Goal: Contribute content

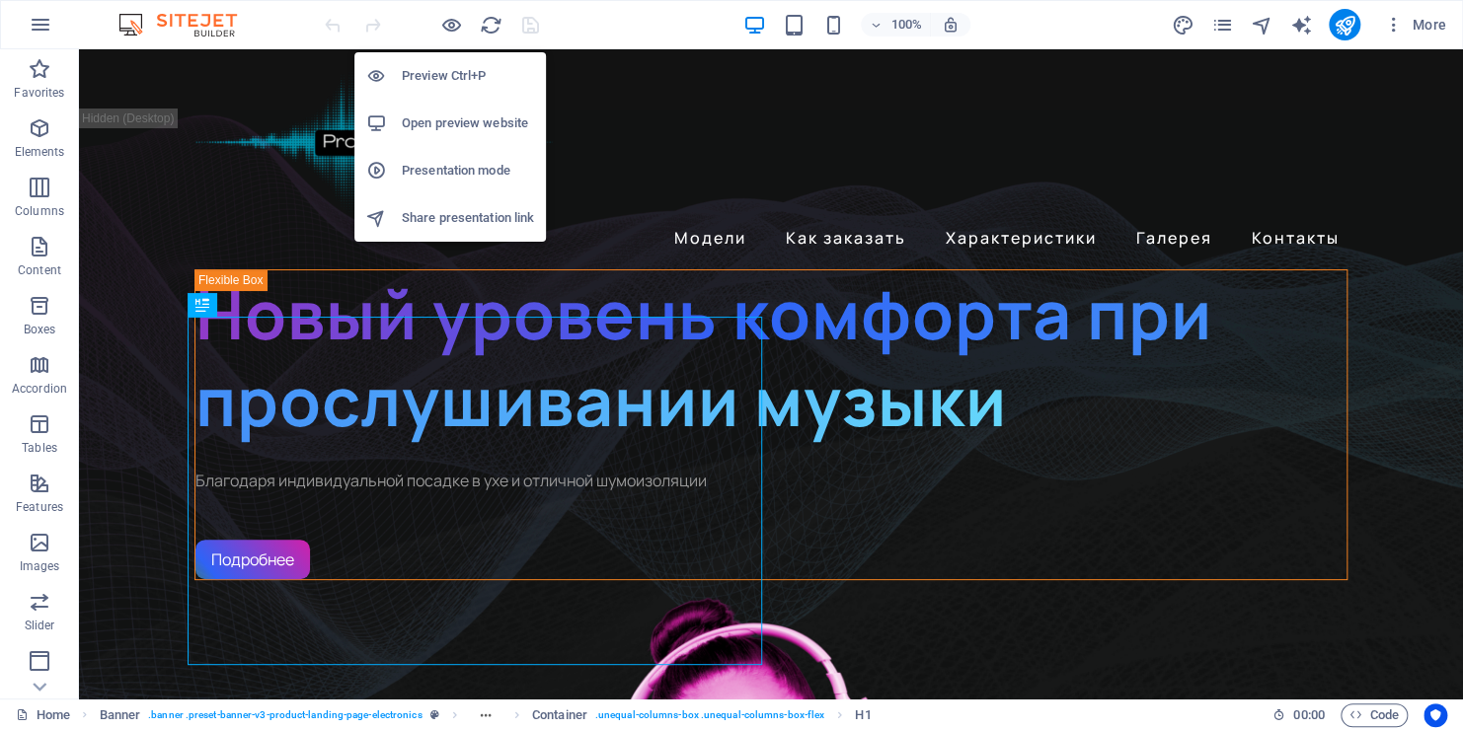
click at [427, 115] on h6 "Open preview website" at bounding box center [468, 124] width 132 height 24
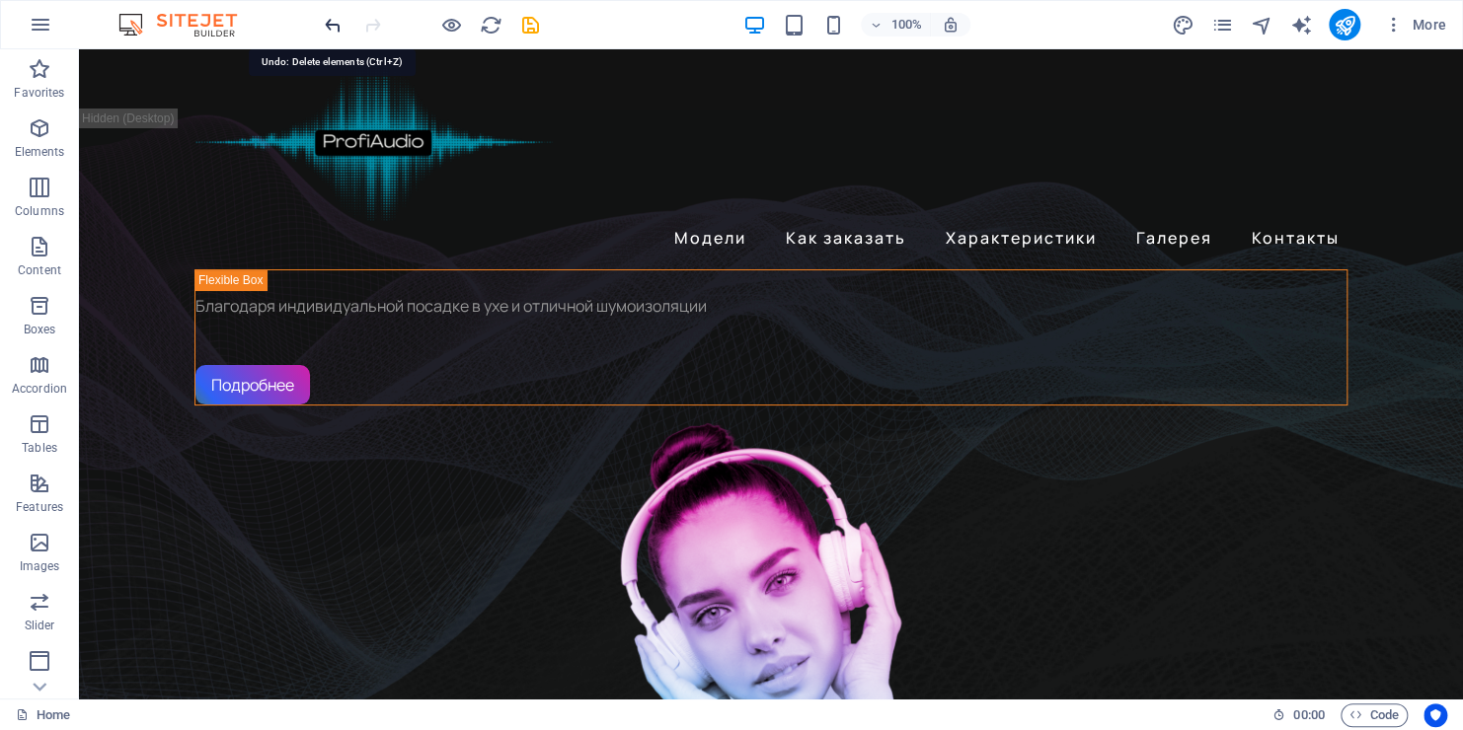
click at [329, 30] on icon "undo" at bounding box center [333, 25] width 23 height 23
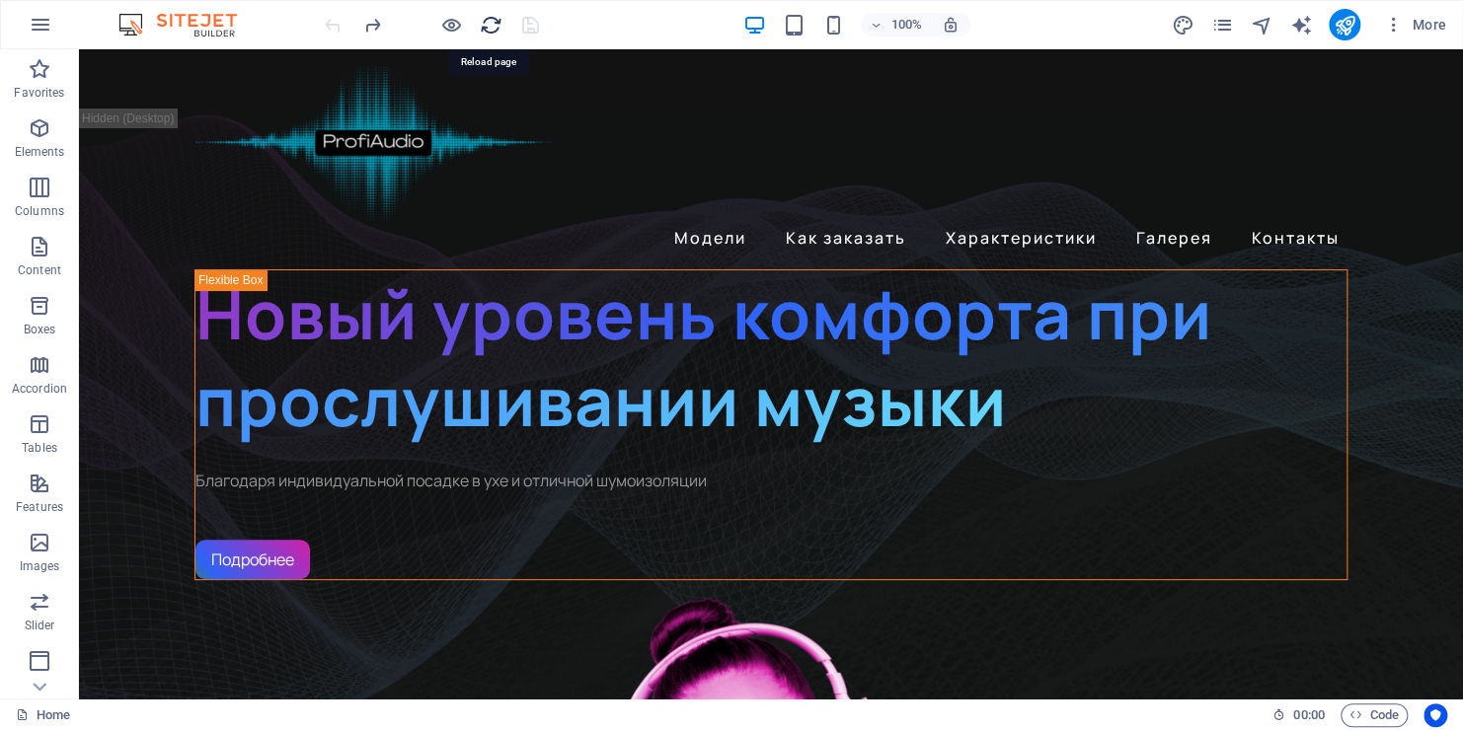
click at [484, 25] on icon "reload" at bounding box center [491, 25] width 23 height 23
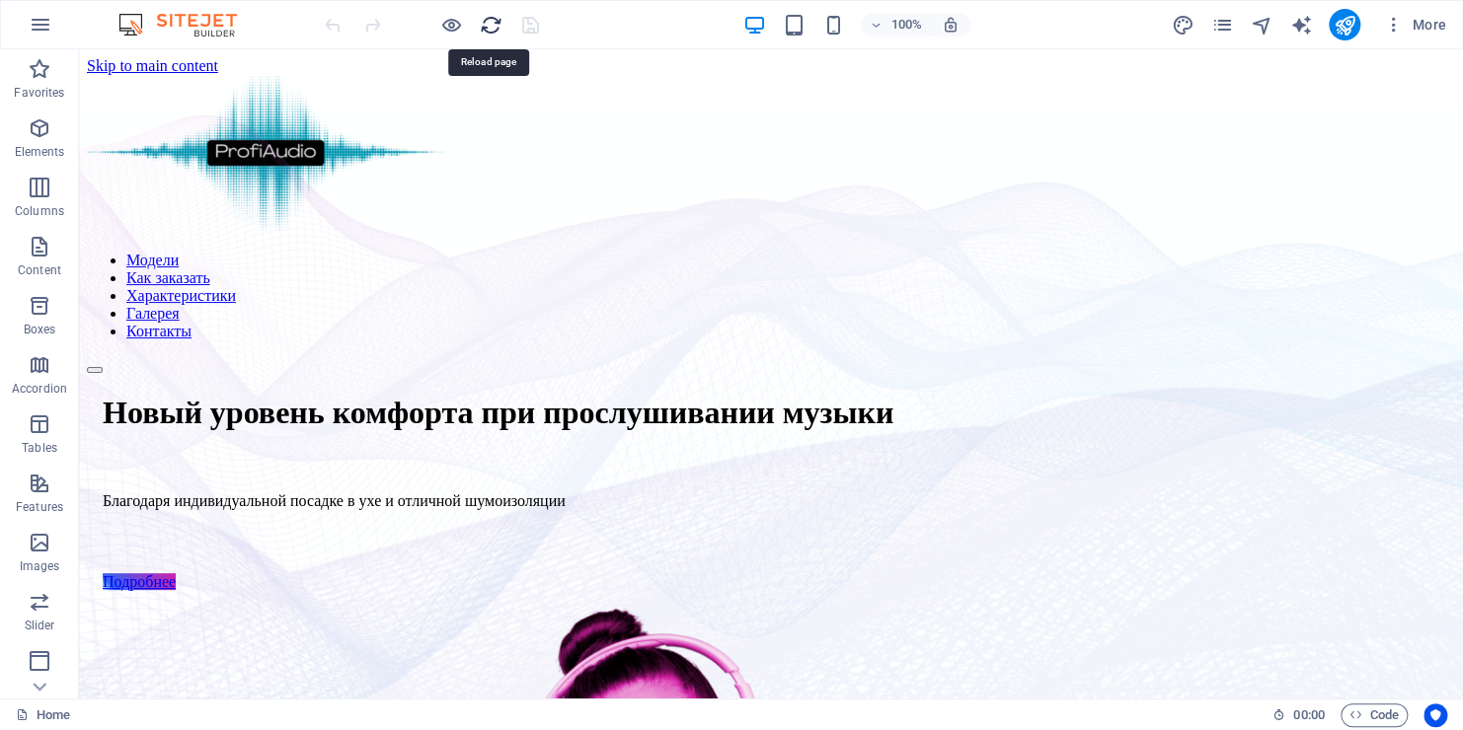
click at [484, 25] on icon "reload" at bounding box center [491, 25] width 23 height 23
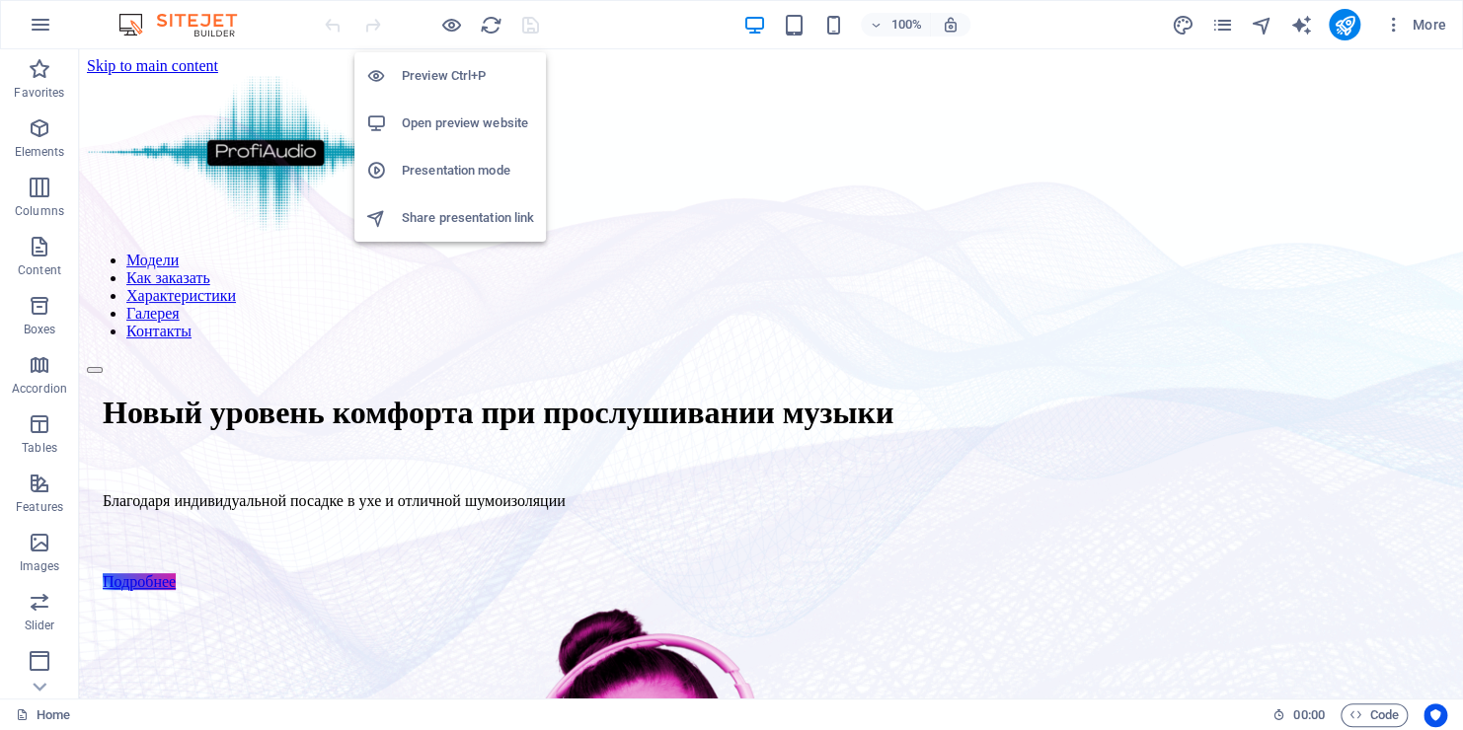
click at [431, 126] on h6 "Open preview website" at bounding box center [468, 124] width 132 height 24
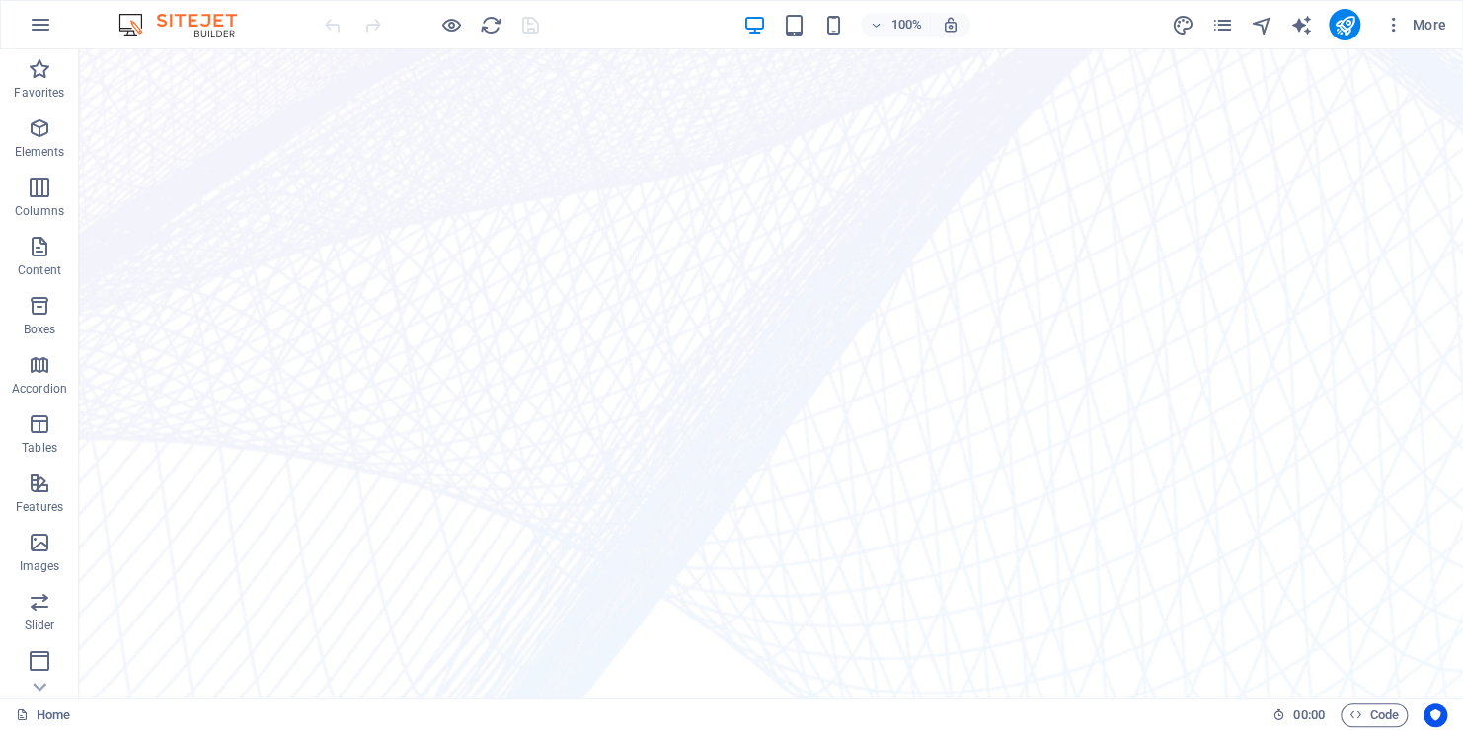
scroll to position [775, 0]
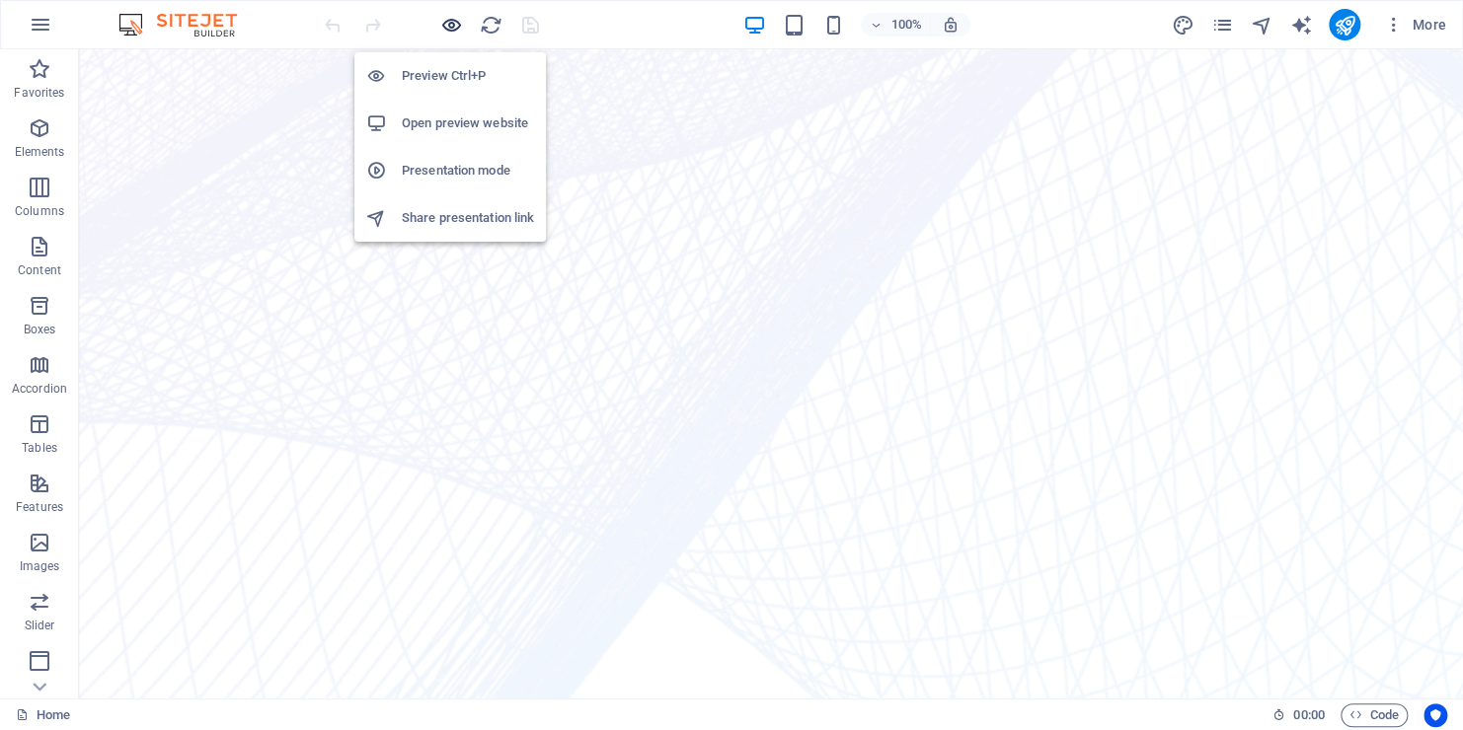
click at [444, 24] on icon "button" at bounding box center [451, 25] width 23 height 23
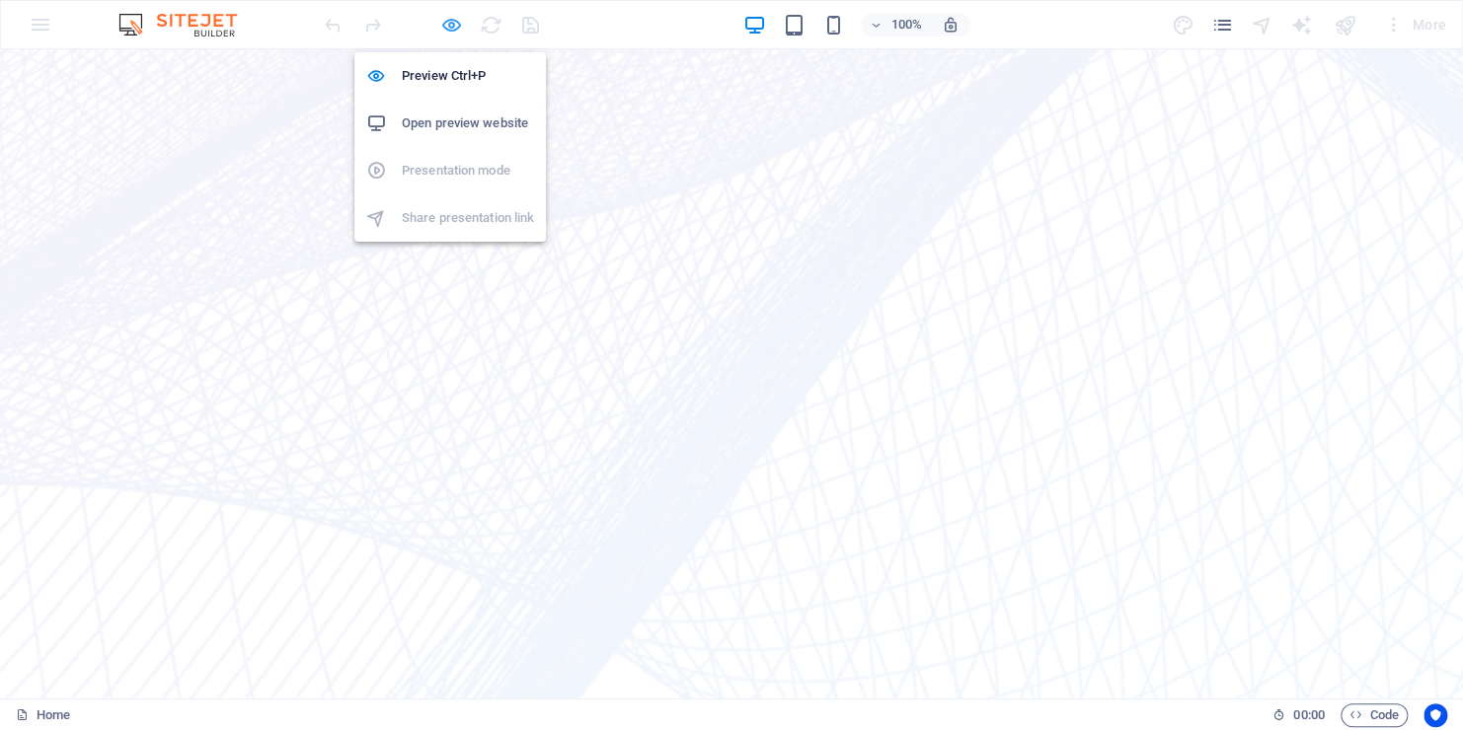
scroll to position [774, 0]
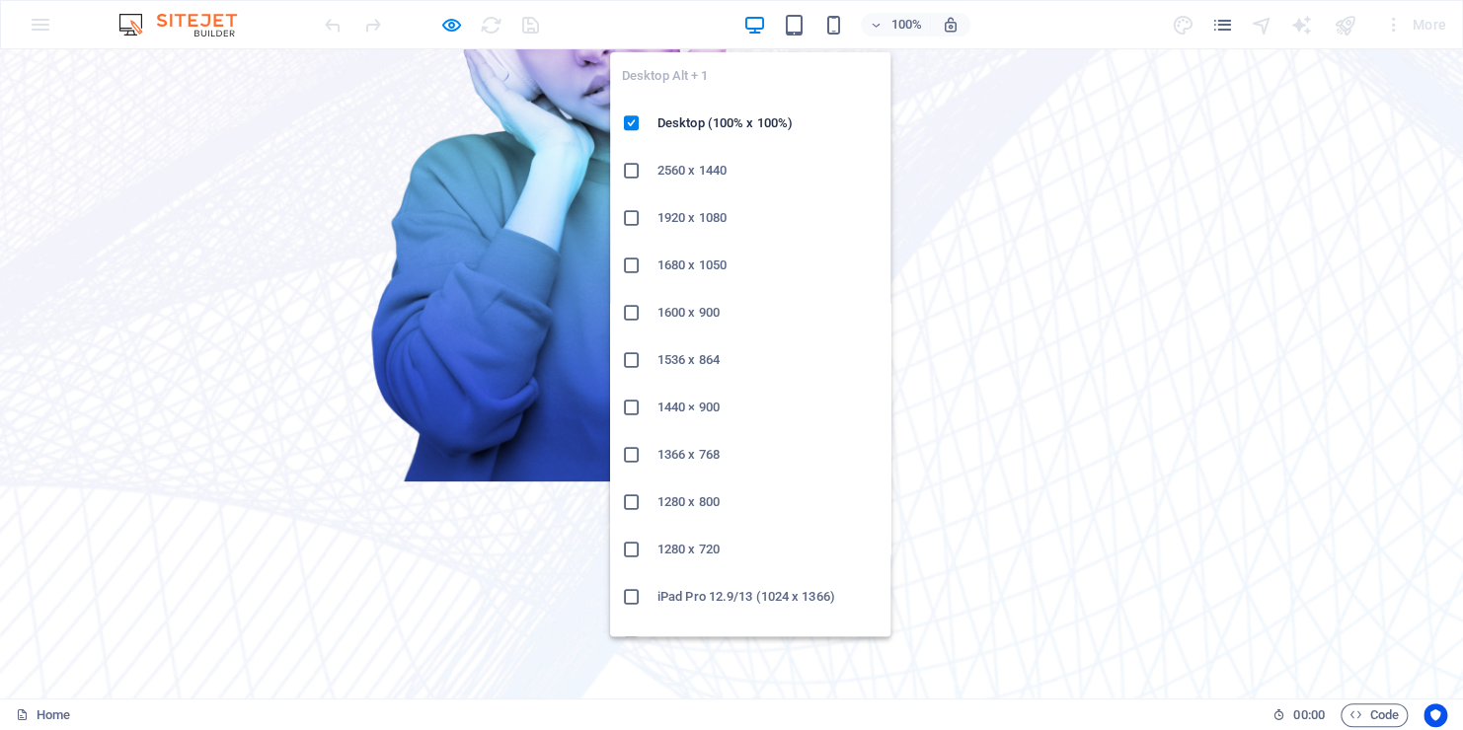
click at [761, 33] on icon "button" at bounding box center [753, 25] width 23 height 23
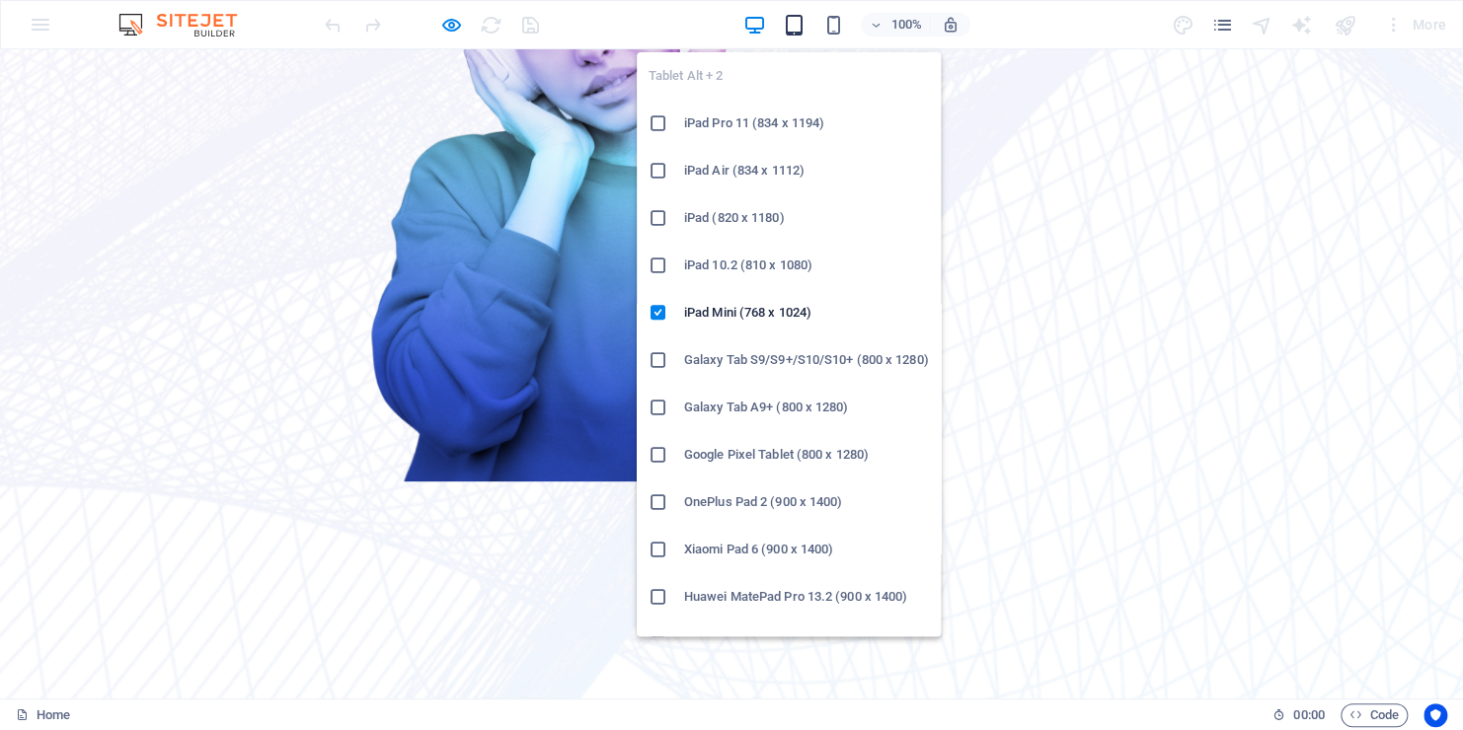
click at [792, 30] on icon "button" at bounding box center [793, 25] width 23 height 23
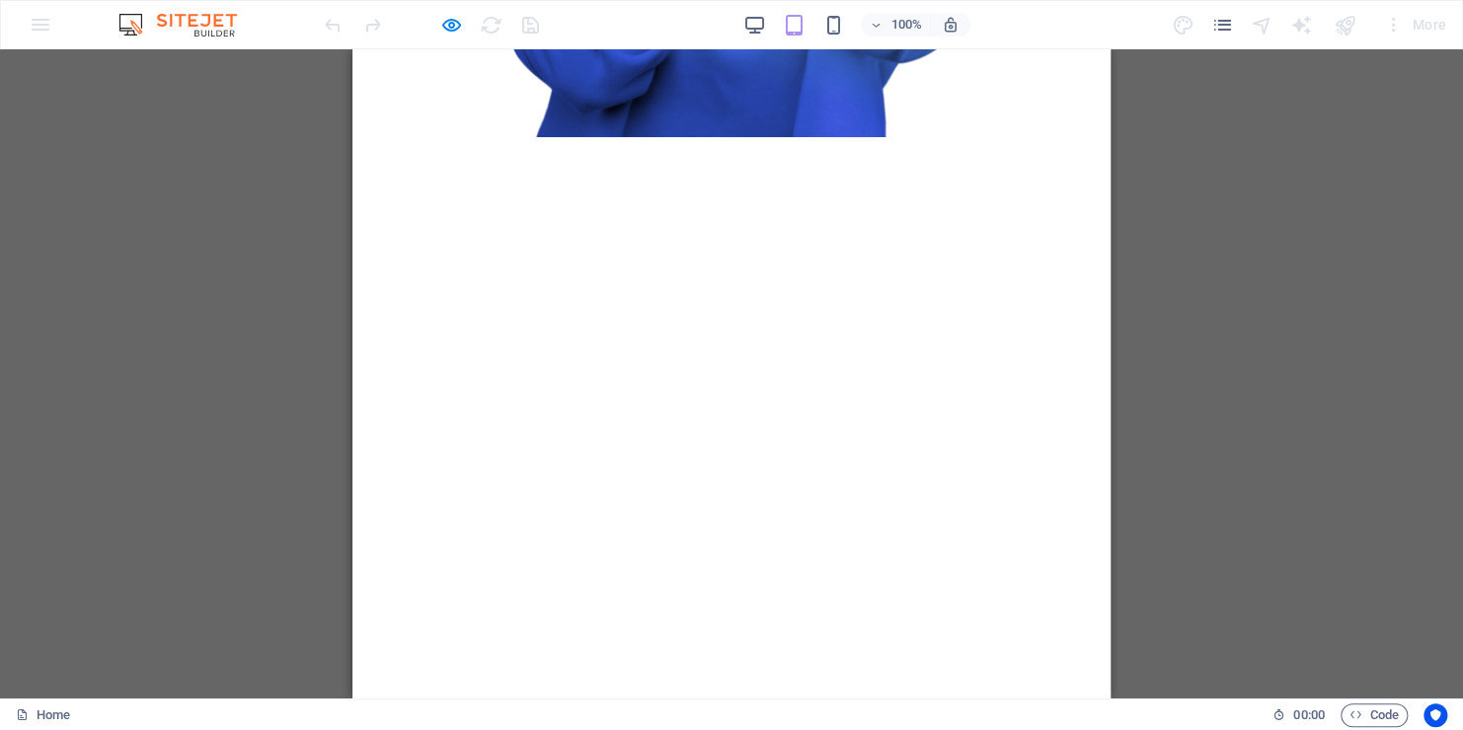
scroll to position [1204, 0]
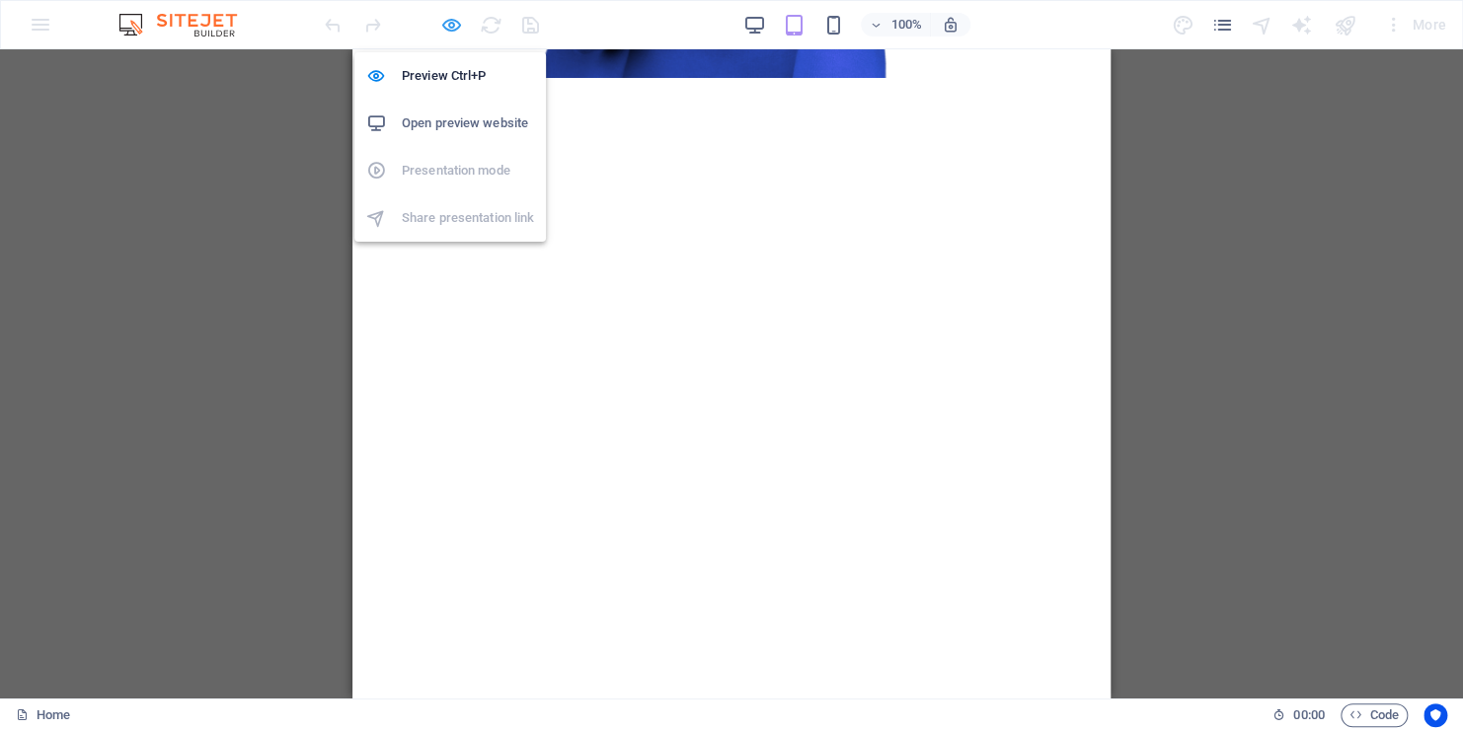
click at [445, 23] on icon "button" at bounding box center [451, 25] width 23 height 23
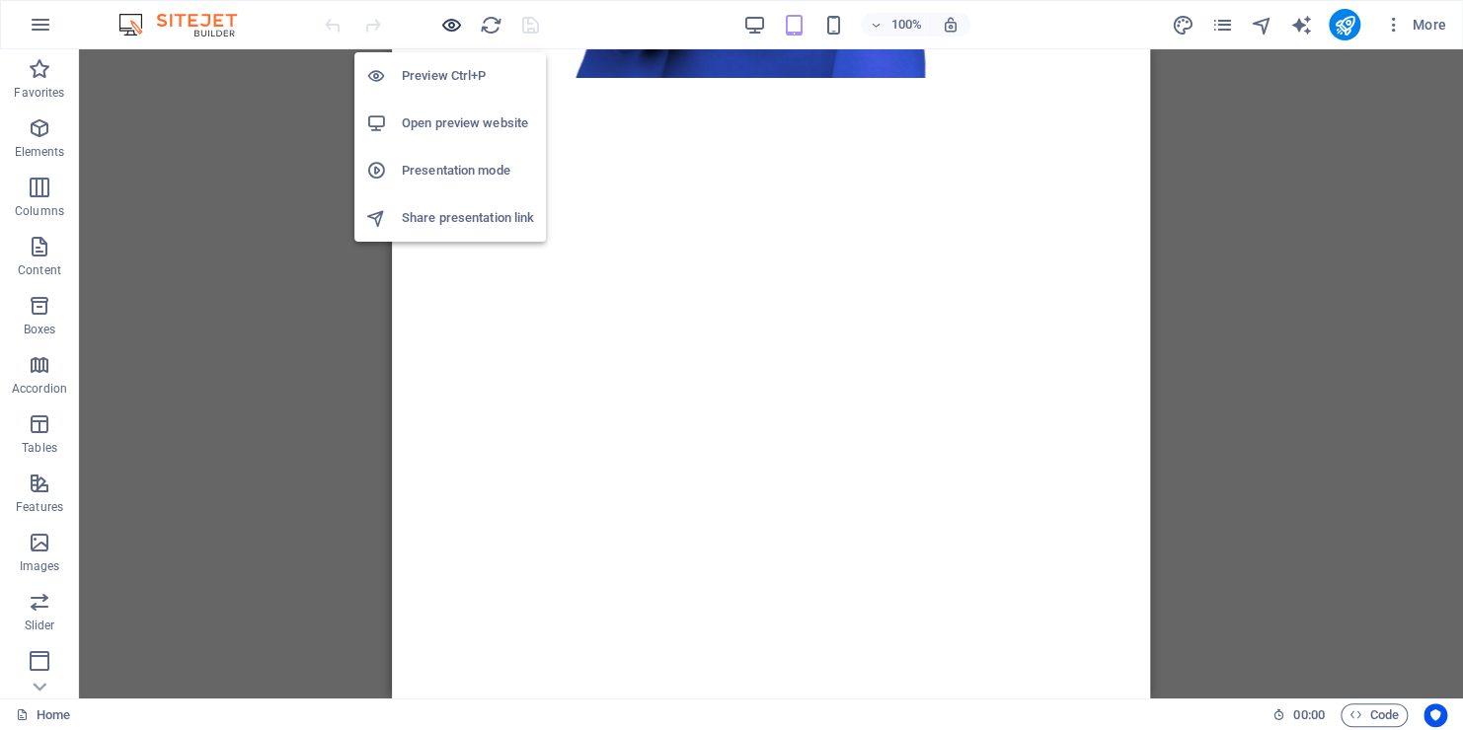
click at [445, 23] on icon "button" at bounding box center [451, 25] width 23 height 23
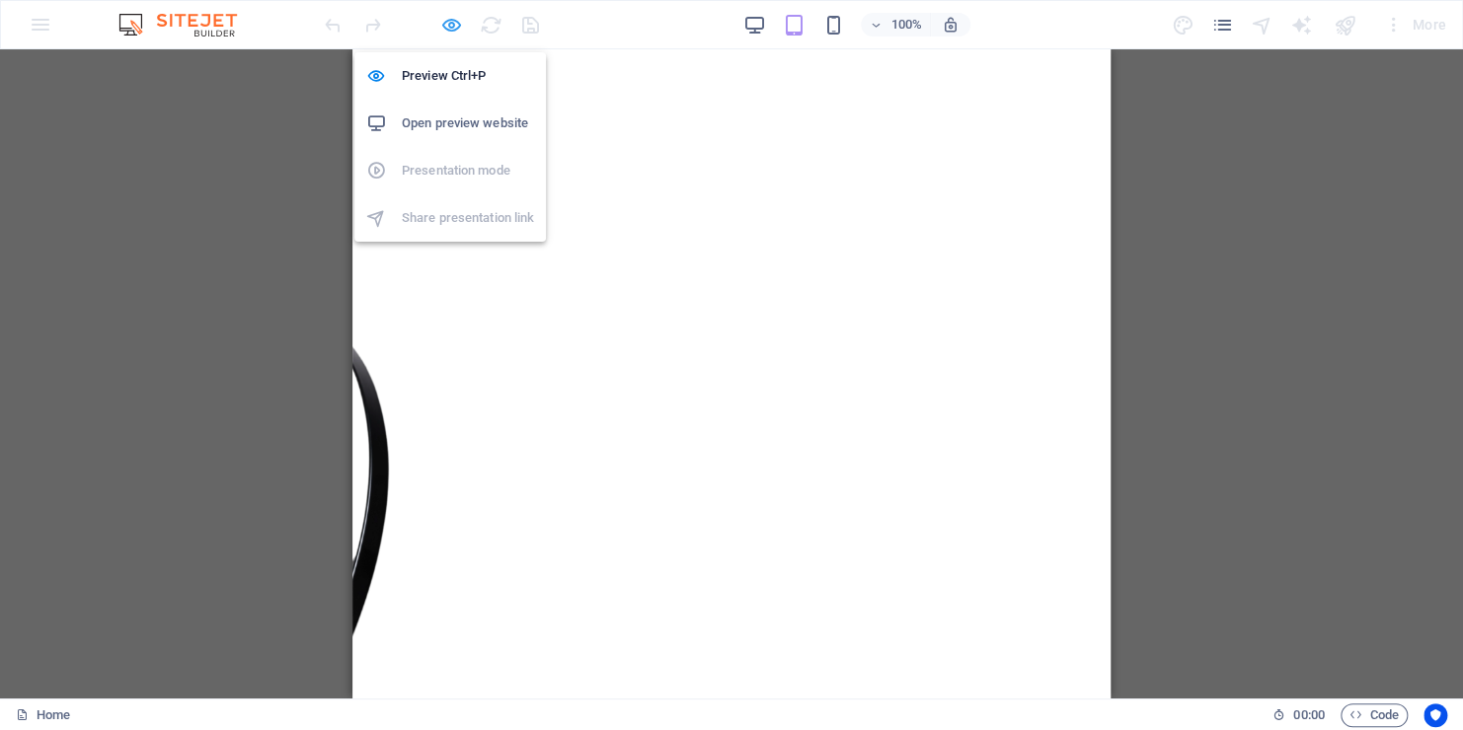
click at [454, 32] on icon "button" at bounding box center [451, 25] width 23 height 23
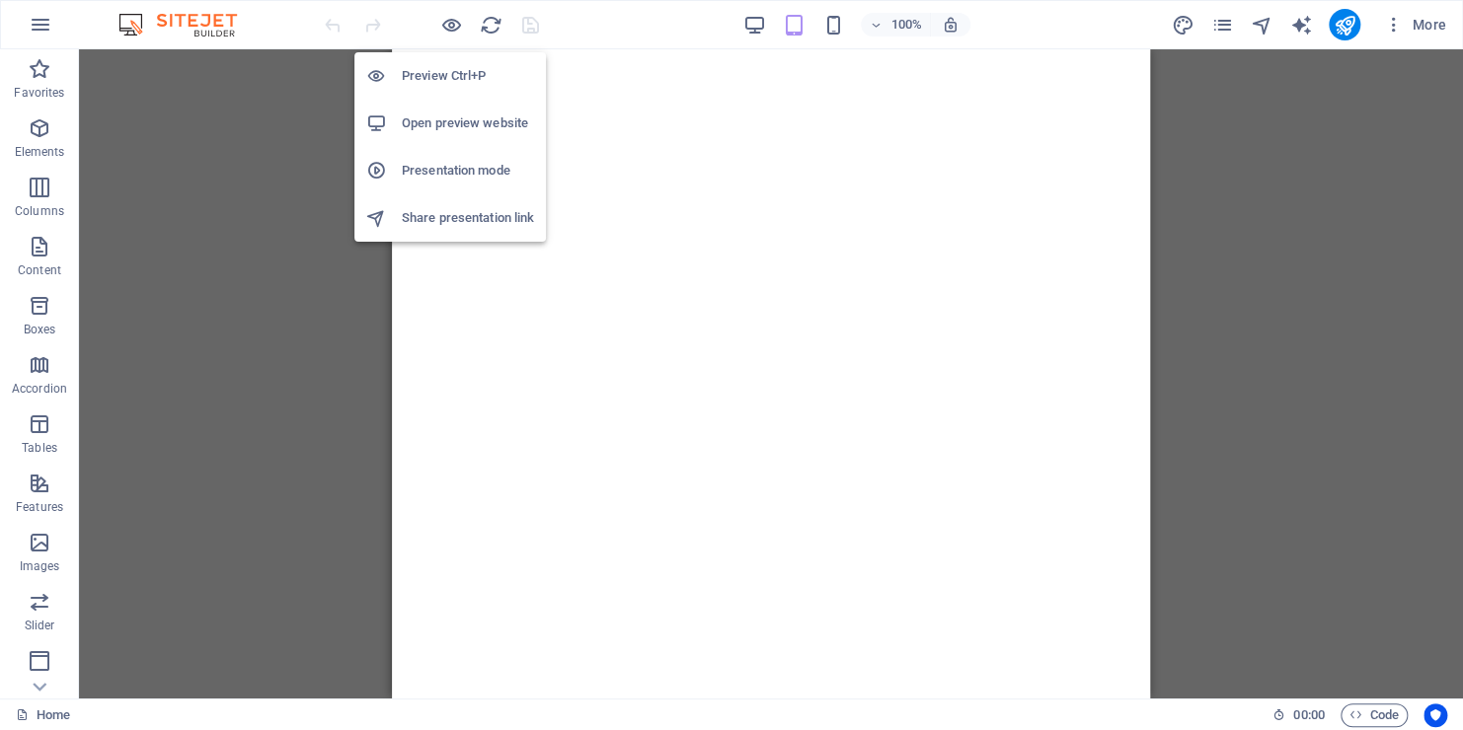
click at [444, 178] on h6 "Presentation mode" at bounding box center [468, 171] width 132 height 24
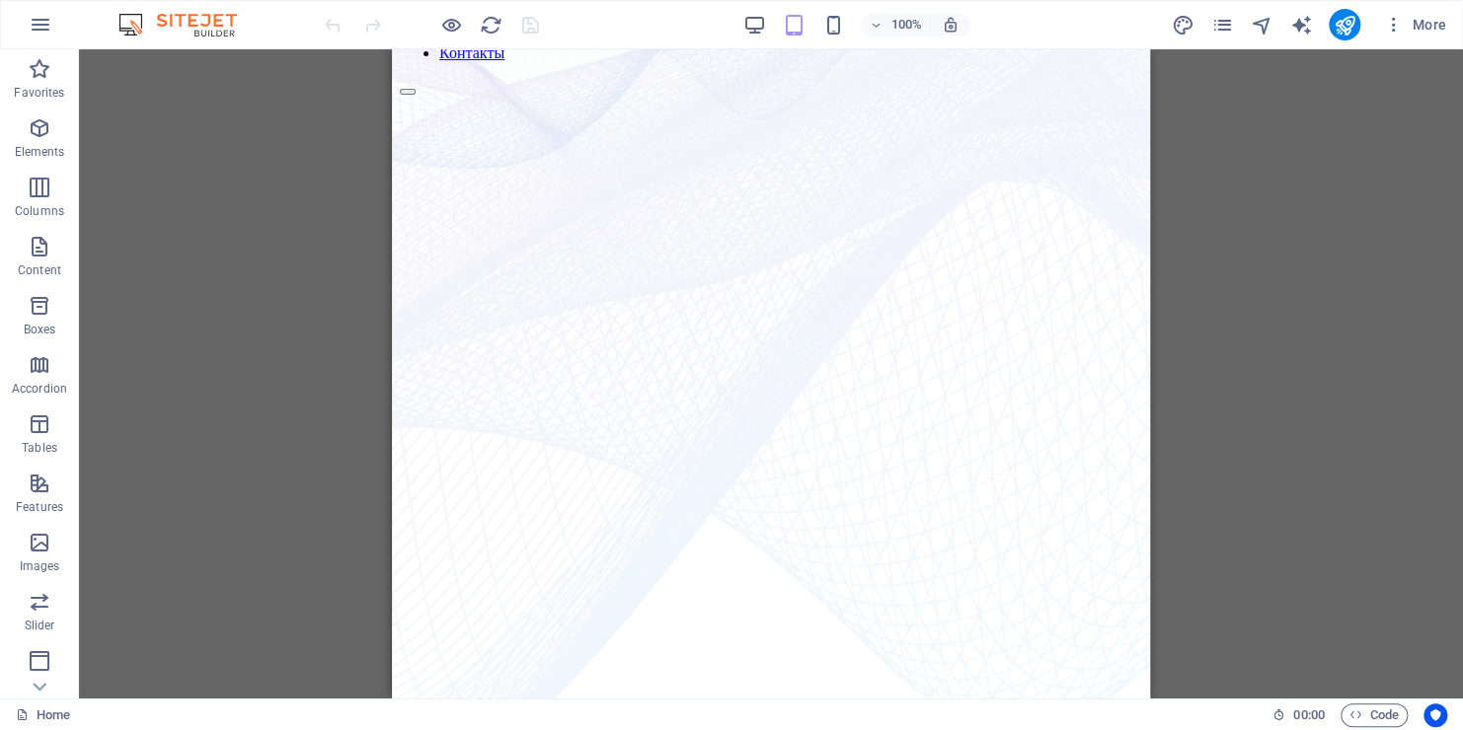
scroll to position [0, 0]
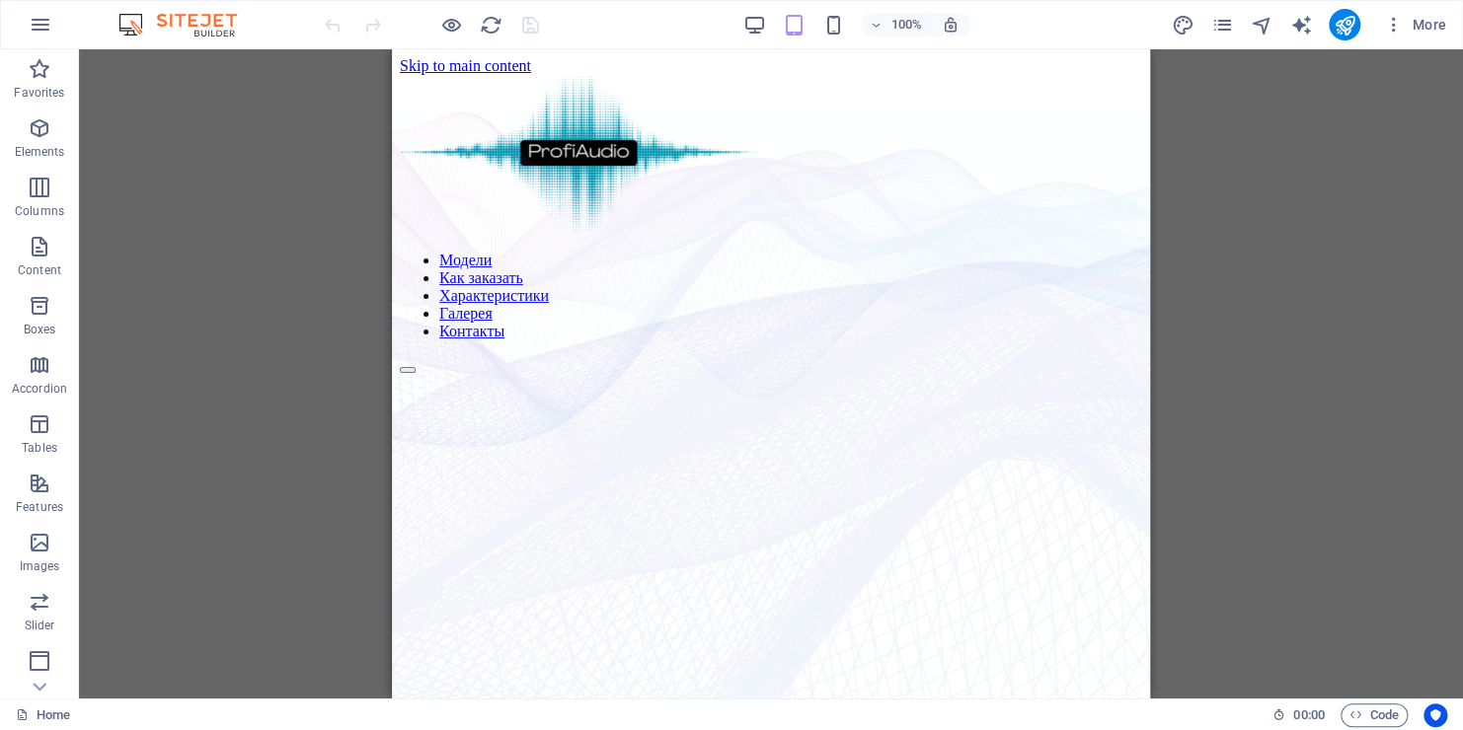
click at [1198, 463] on div "H2 Banner Banner Container Slider Unequal Columns Container Container Image Con…" at bounding box center [771, 373] width 1384 height 649
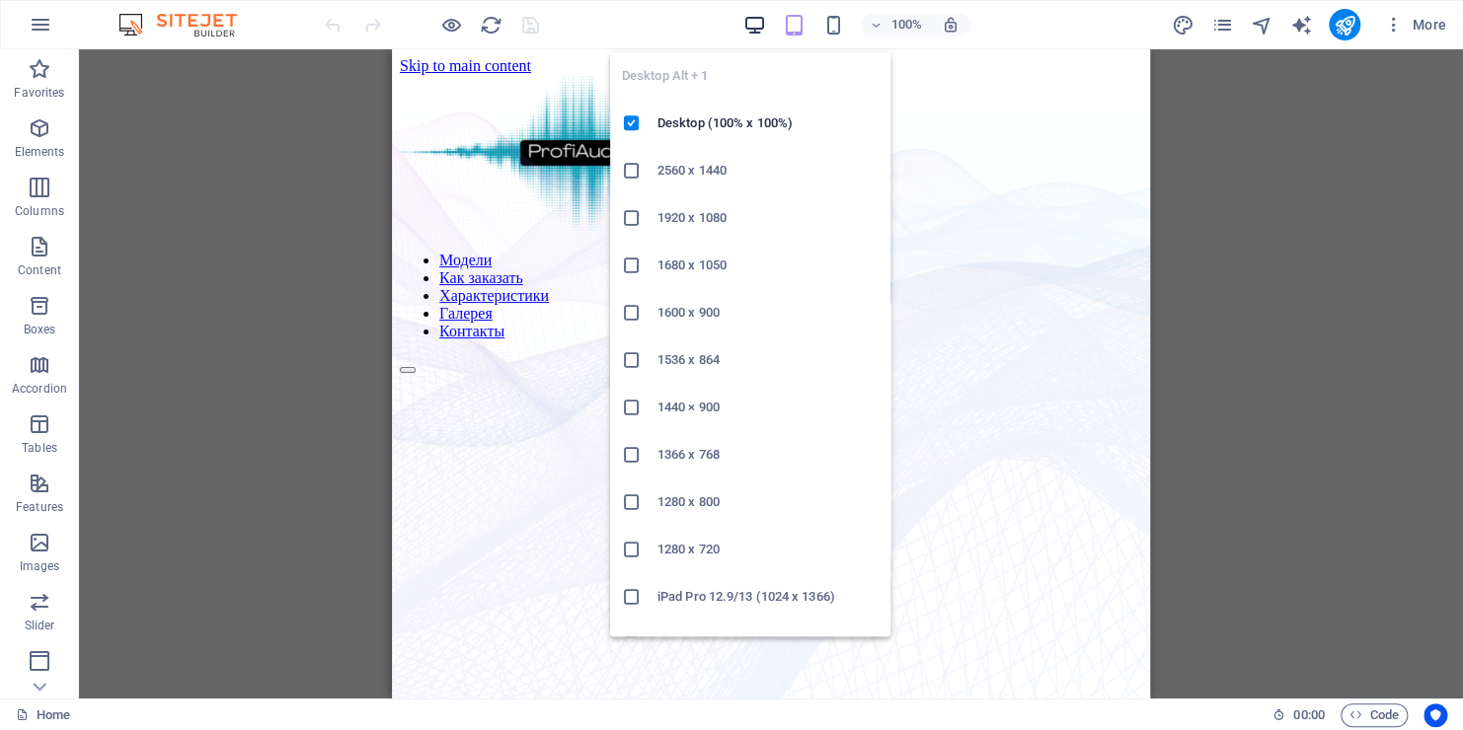
click at [748, 31] on icon "button" at bounding box center [753, 25] width 23 height 23
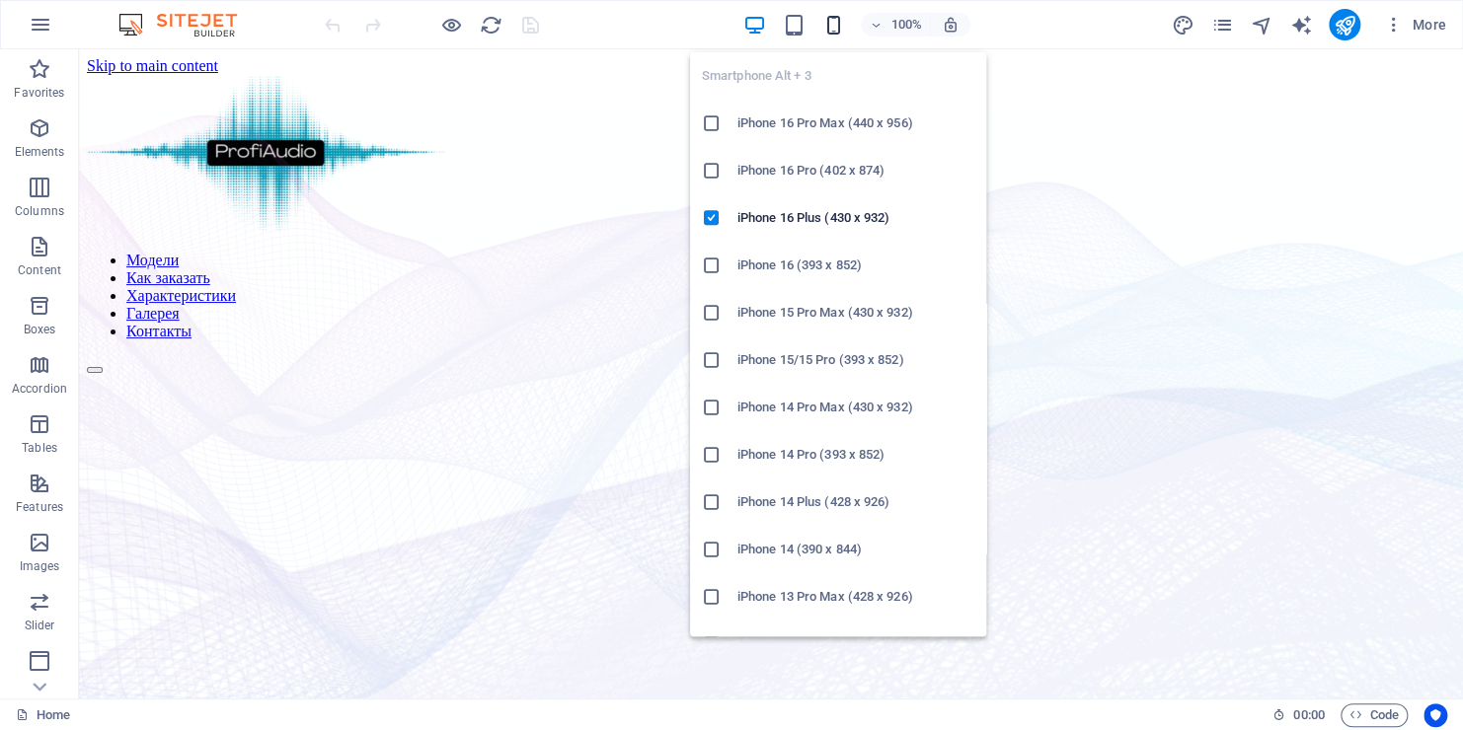
click at [838, 21] on icon "button" at bounding box center [832, 25] width 23 height 23
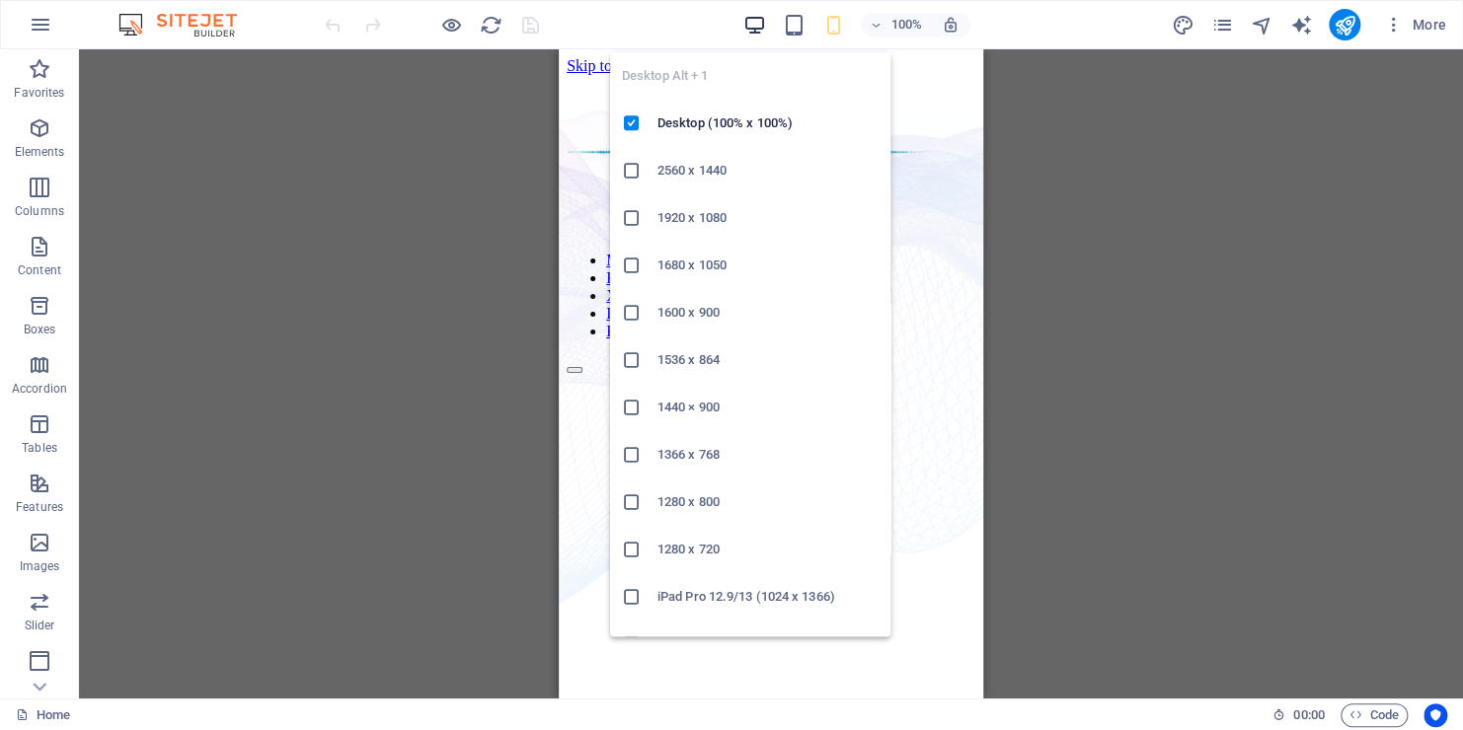
click at [751, 26] on icon "button" at bounding box center [753, 25] width 23 height 23
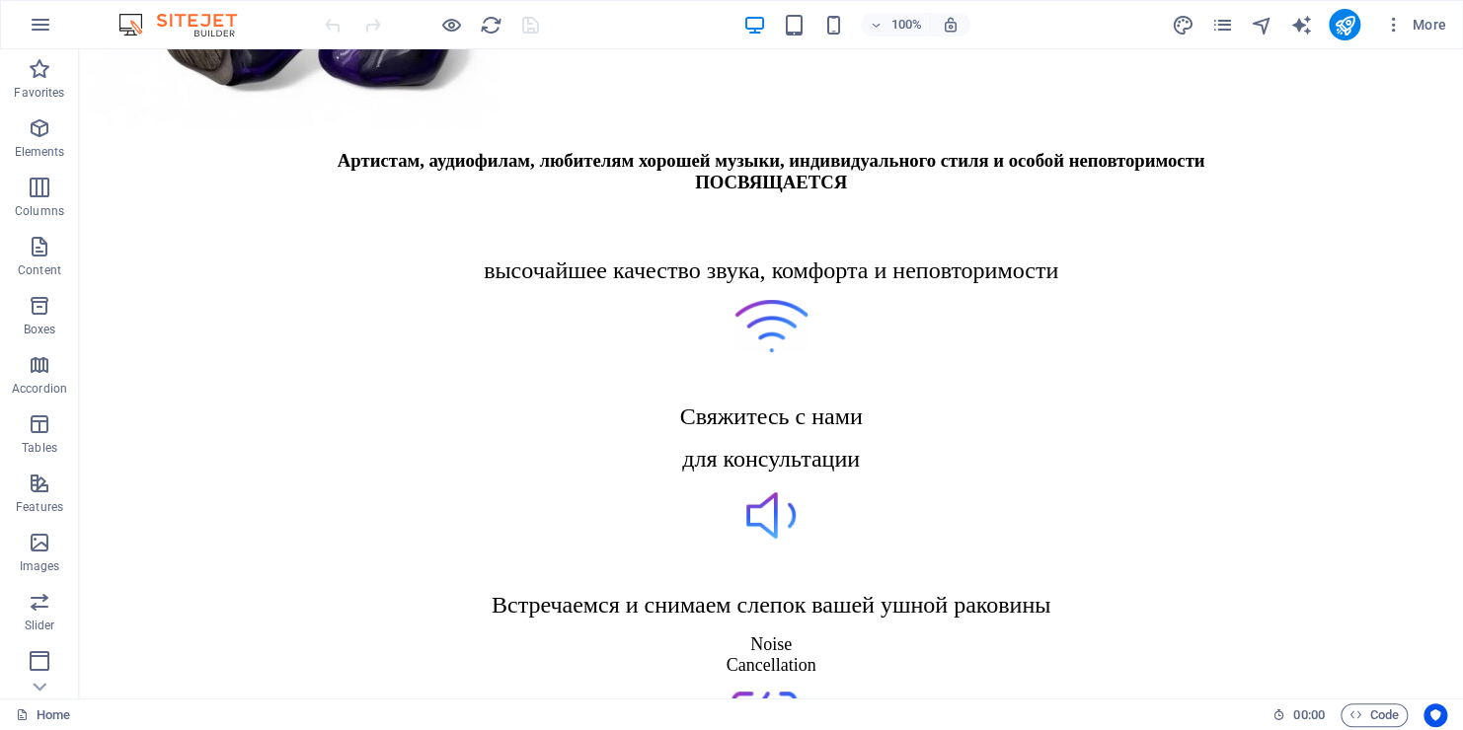
scroll to position [4759, 0]
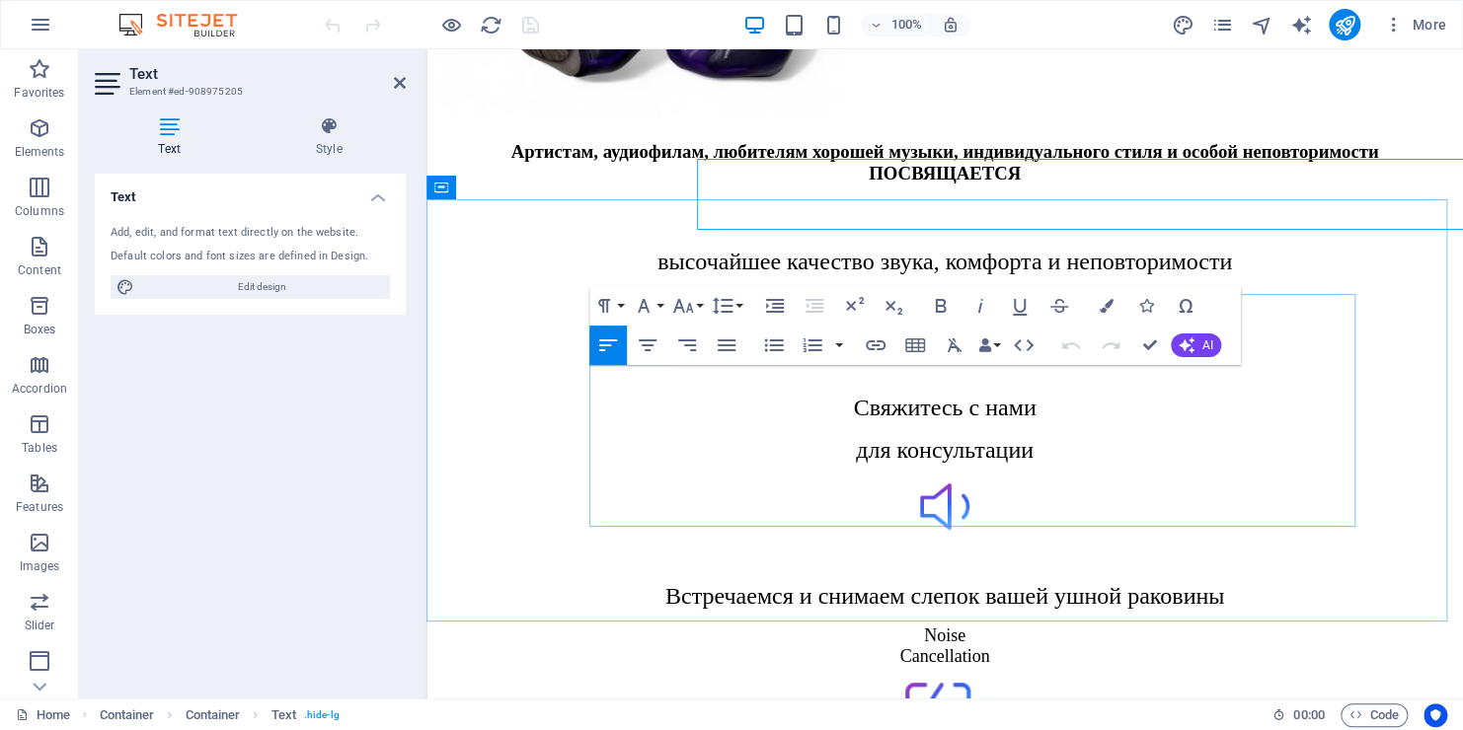
scroll to position [5285, 0]
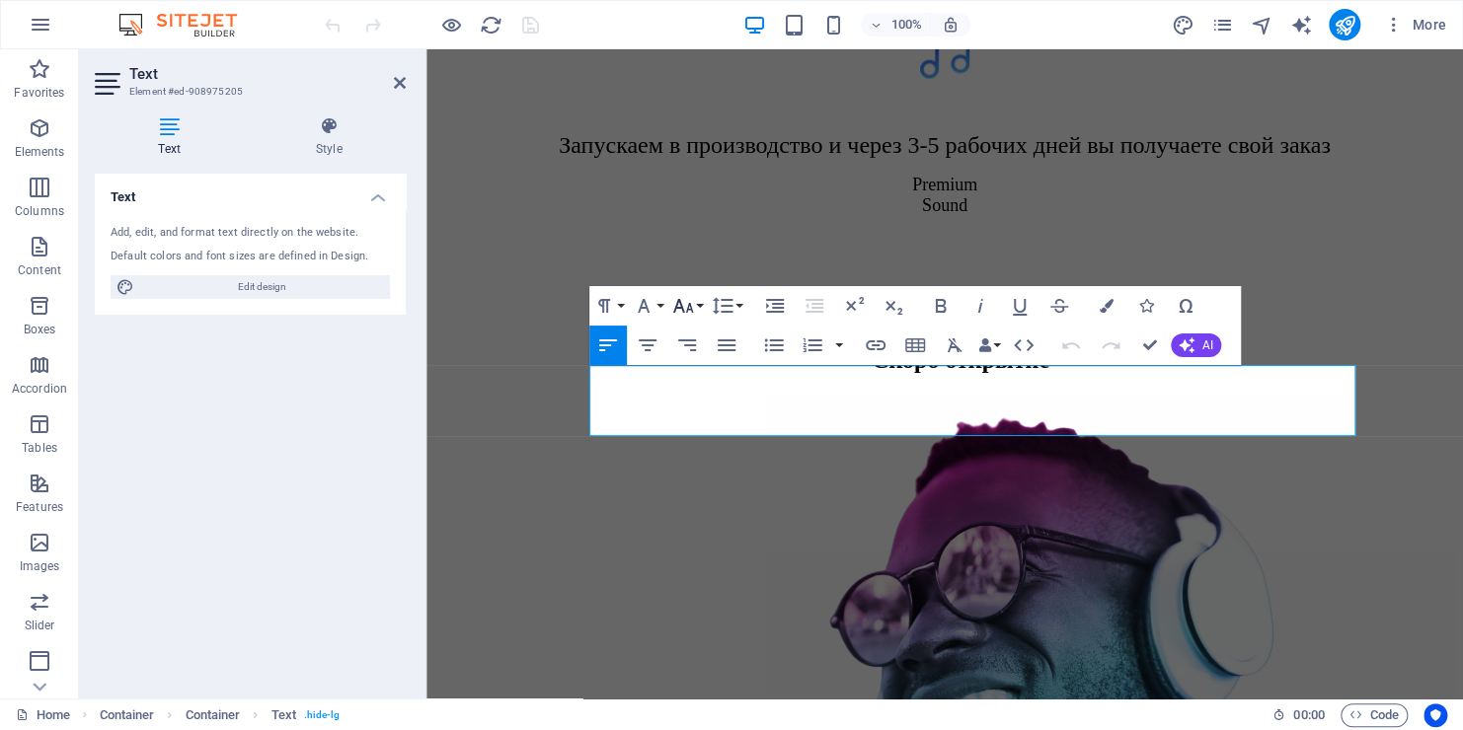
click at [685, 307] on icon "button" at bounding box center [683, 306] width 24 height 24
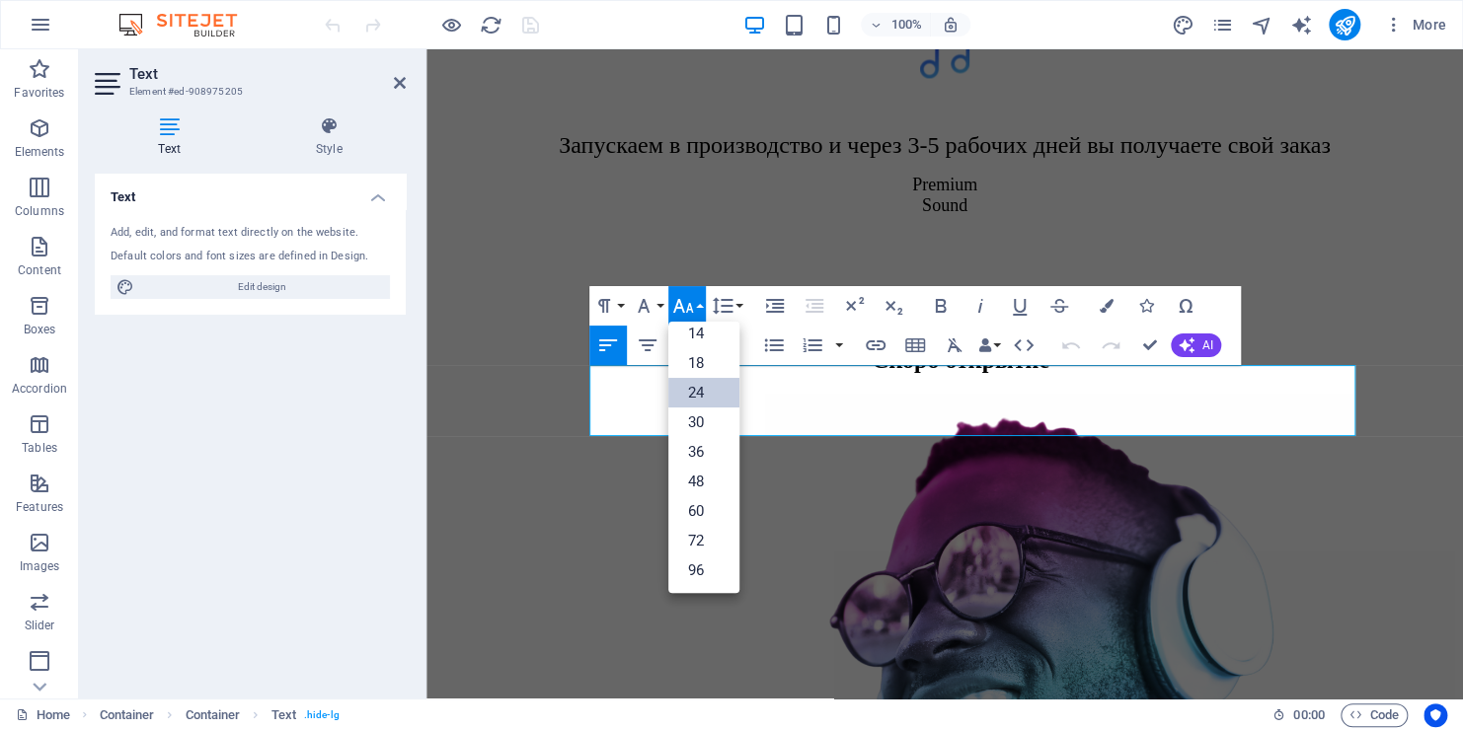
scroll to position [158, 0]
click at [698, 332] on link "14" at bounding box center [703, 335] width 71 height 30
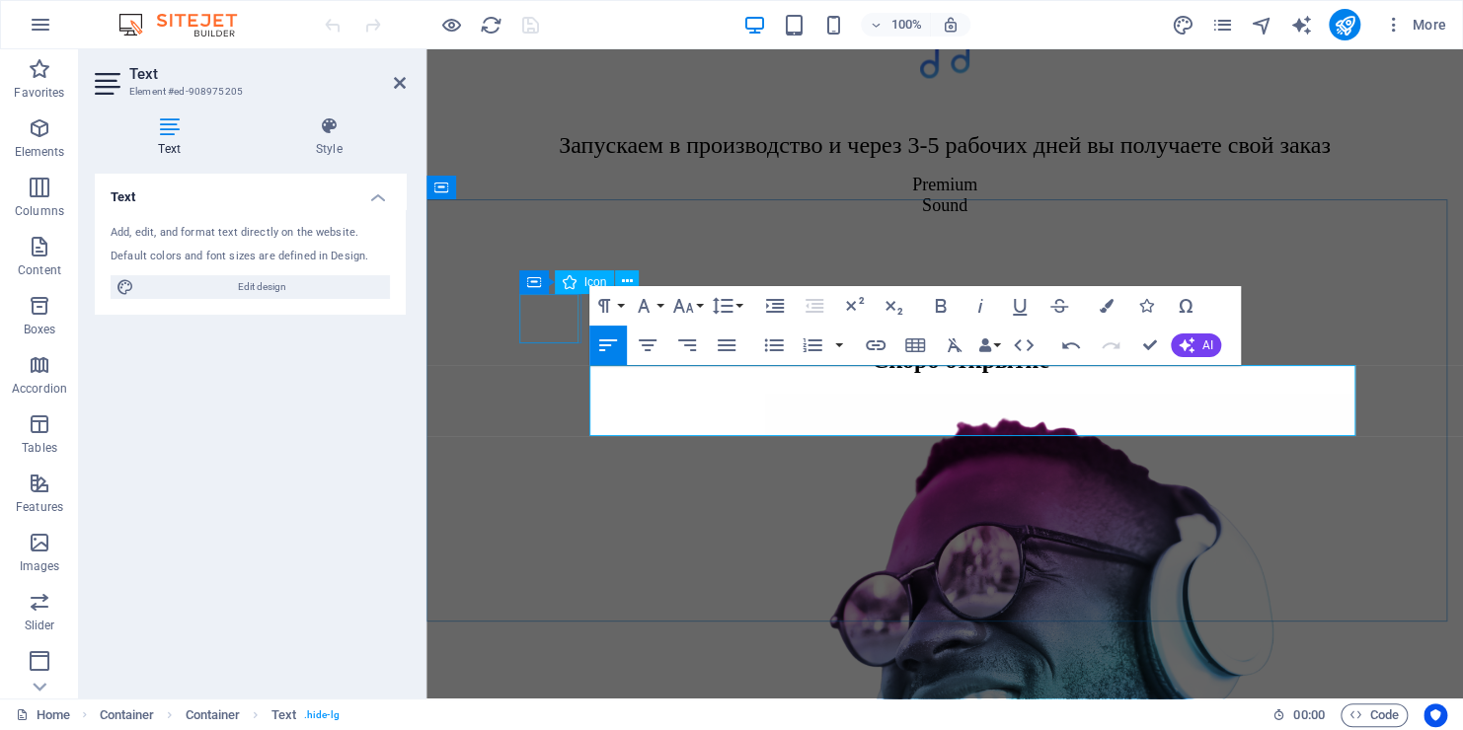
drag, startPoint x: 1099, startPoint y: 419, endPoint x: 536, endPoint y: 332, distance: 569.4
click at [690, 304] on icon "button" at bounding box center [682, 306] width 21 height 14
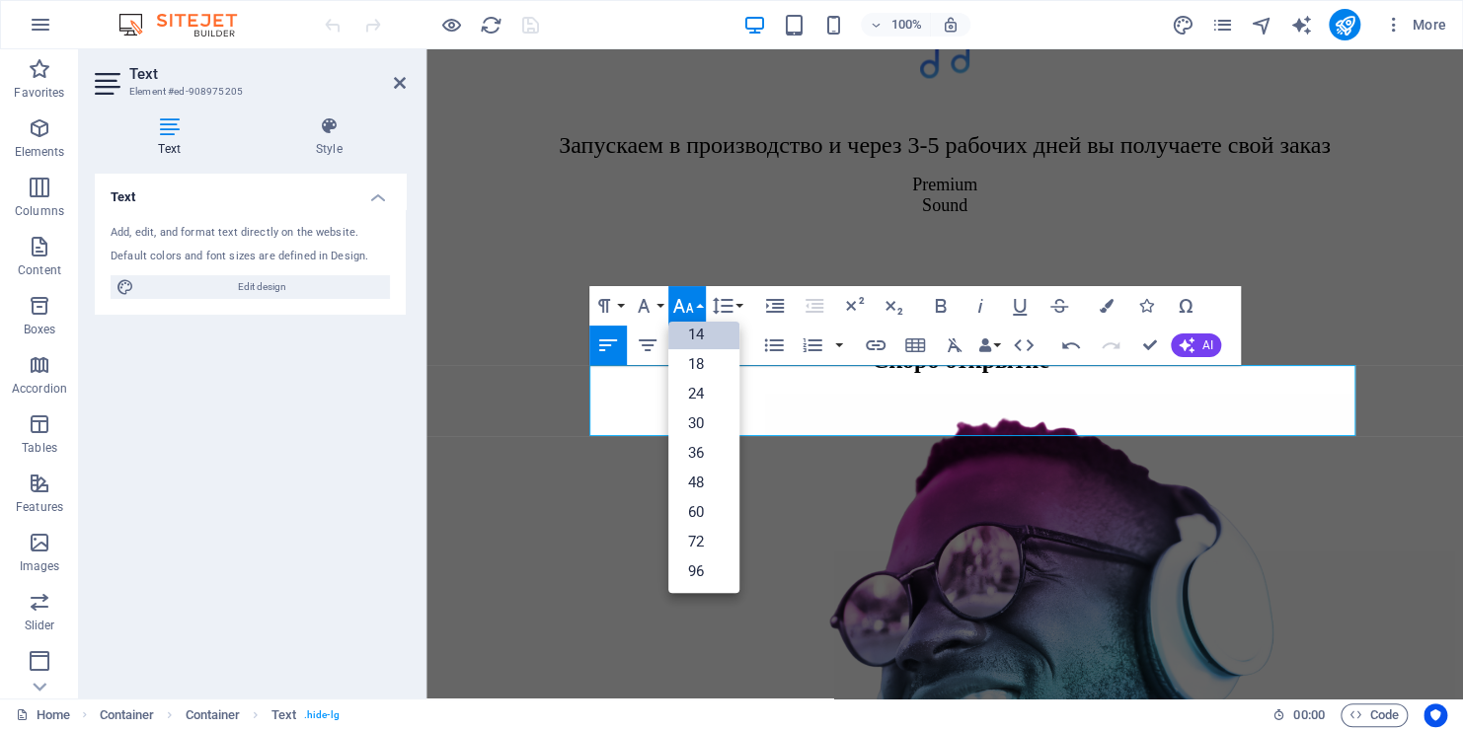
click at [694, 332] on link "14" at bounding box center [703, 335] width 71 height 30
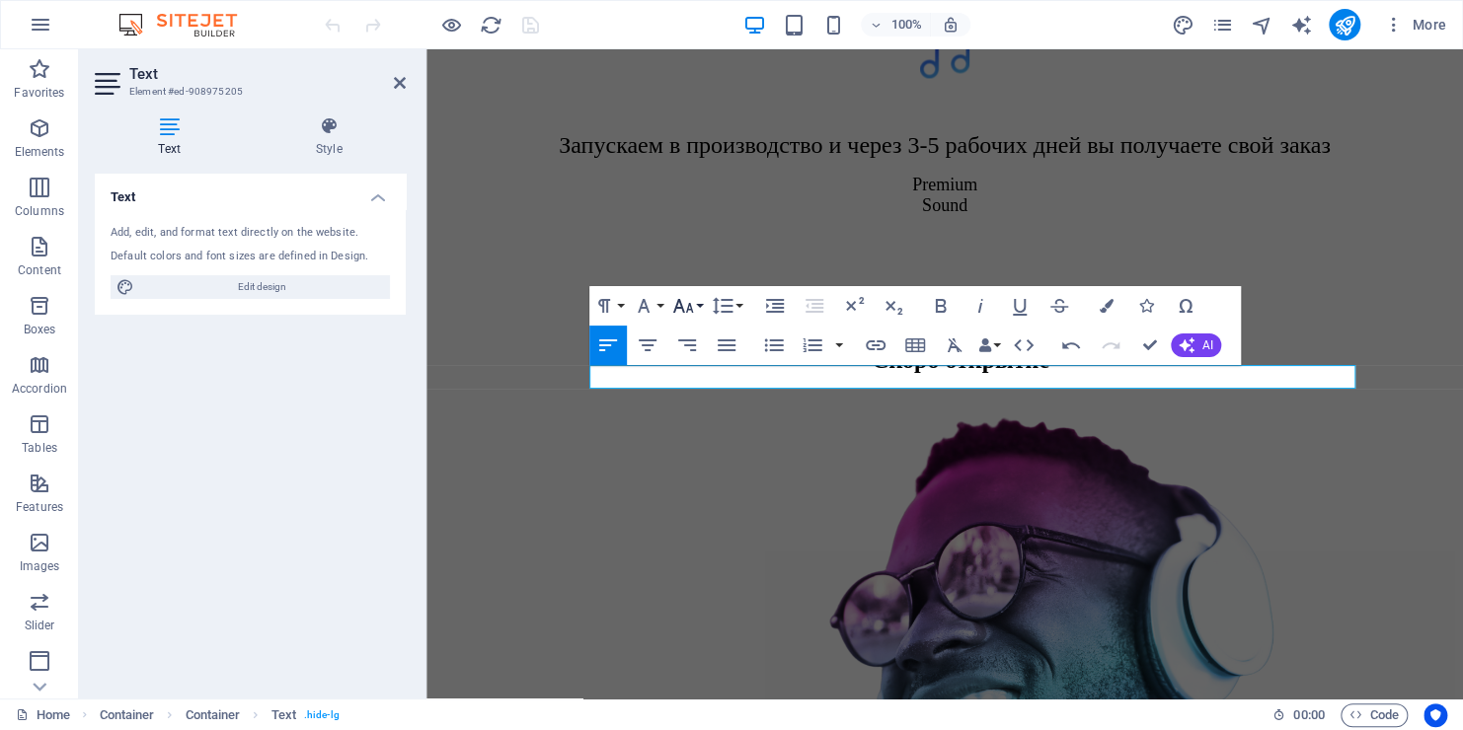
click at [688, 309] on icon "button" at bounding box center [682, 306] width 21 height 14
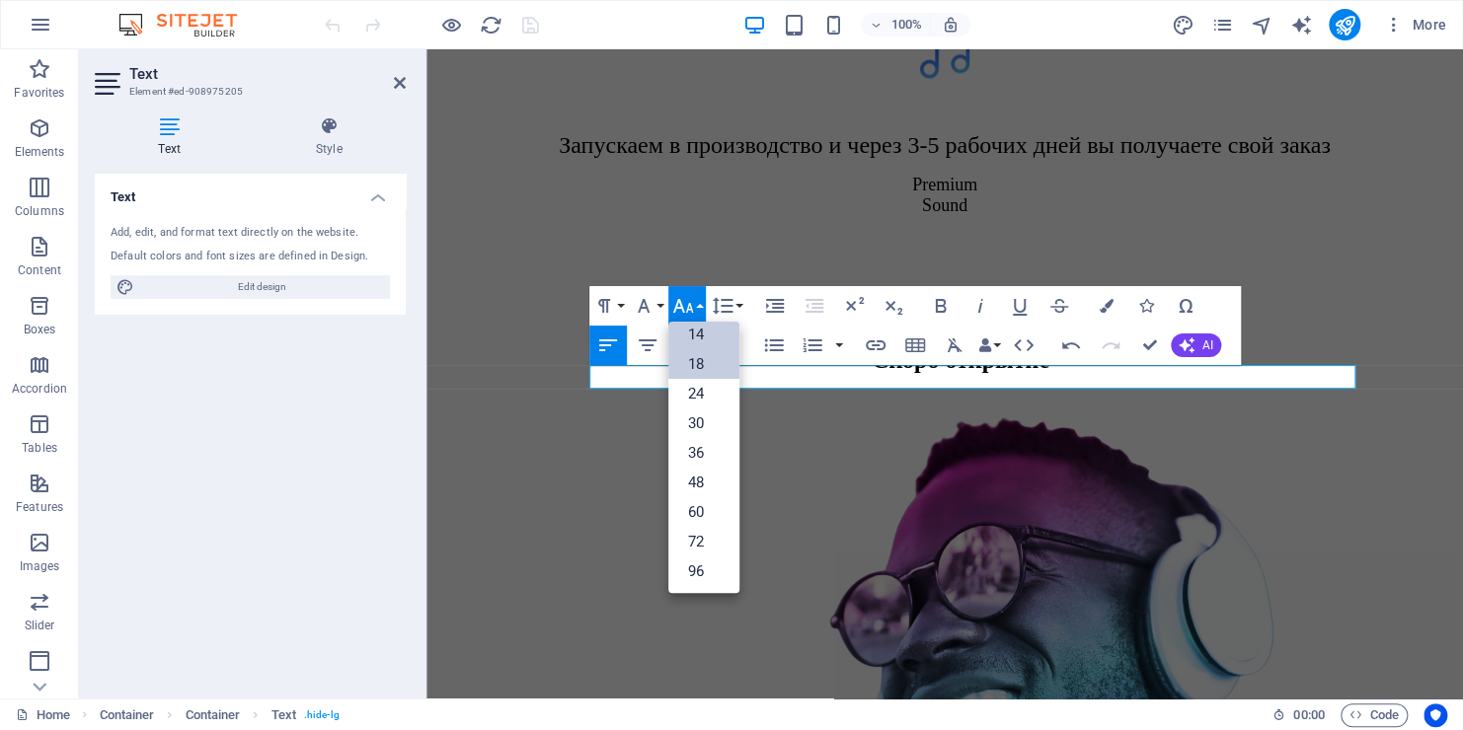
click at [691, 357] on link "18" at bounding box center [703, 364] width 71 height 30
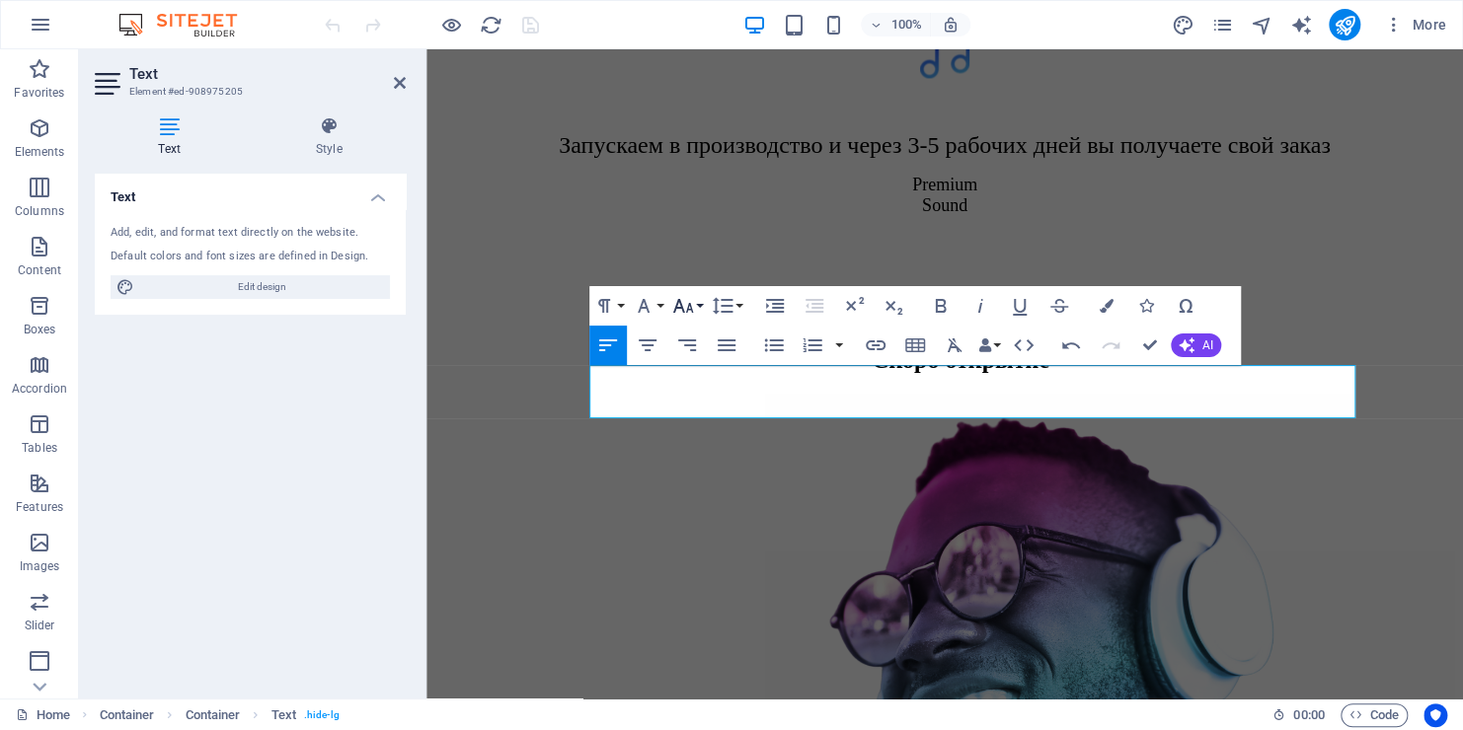
click at [687, 303] on icon "button" at bounding box center [683, 306] width 24 height 24
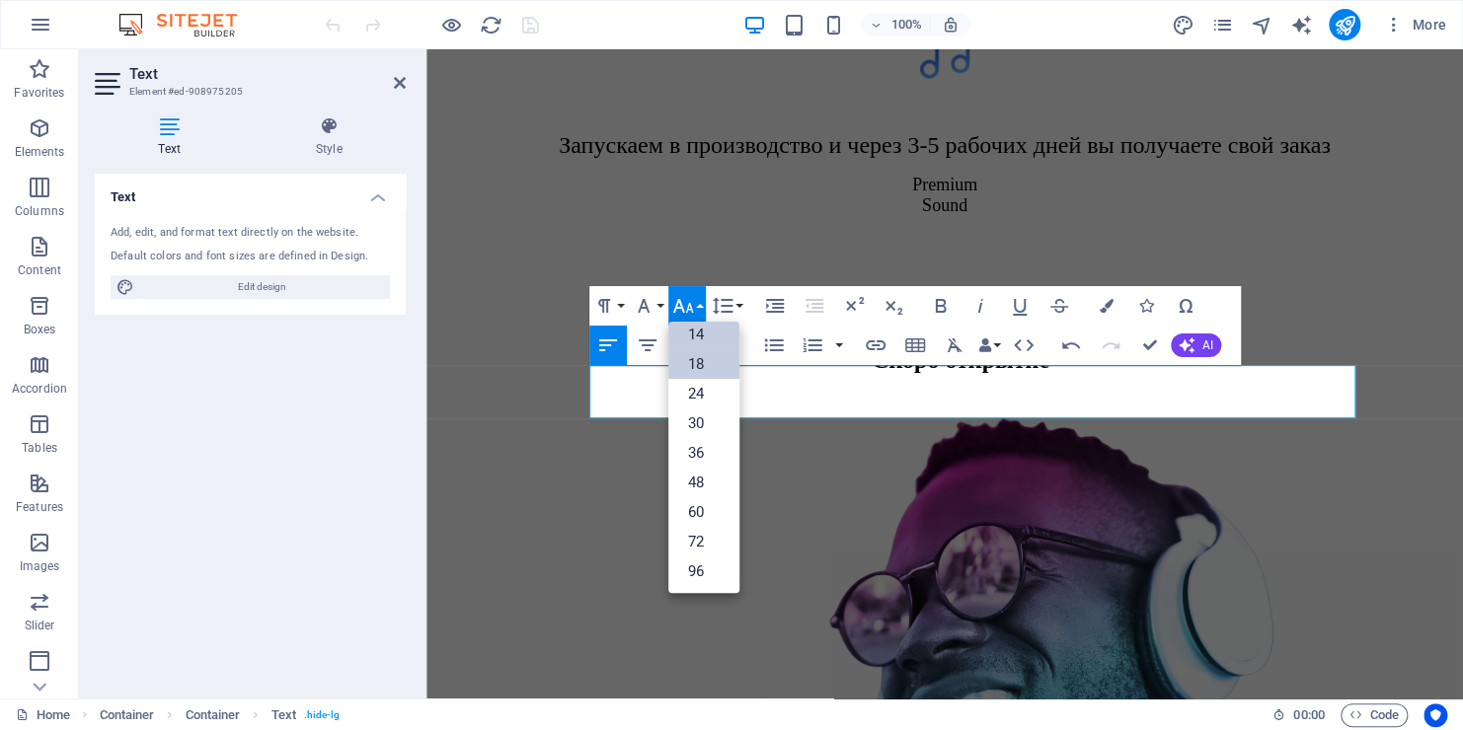
click at [687, 338] on link "14" at bounding box center [703, 335] width 71 height 30
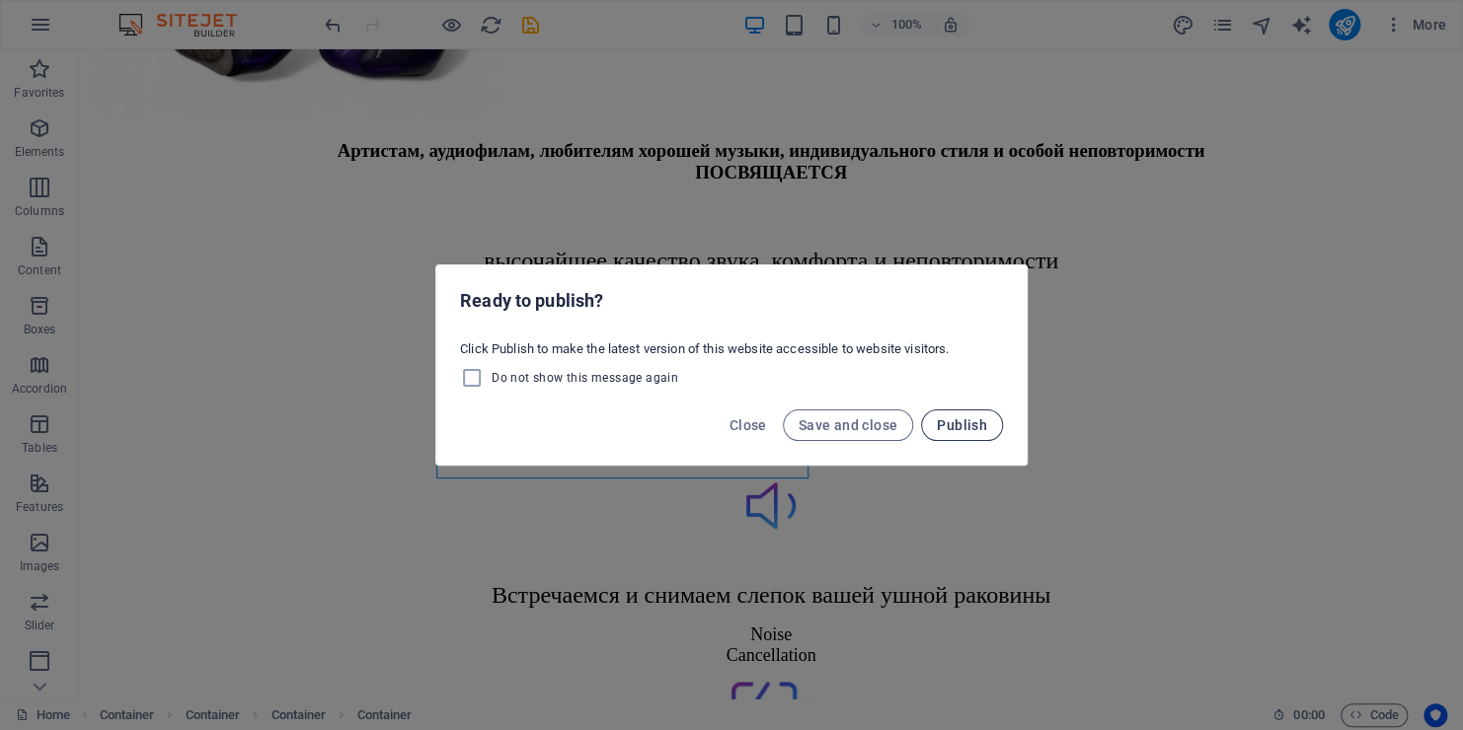
click at [972, 431] on span "Publish" at bounding box center [962, 426] width 50 height 16
checkbox input "false"
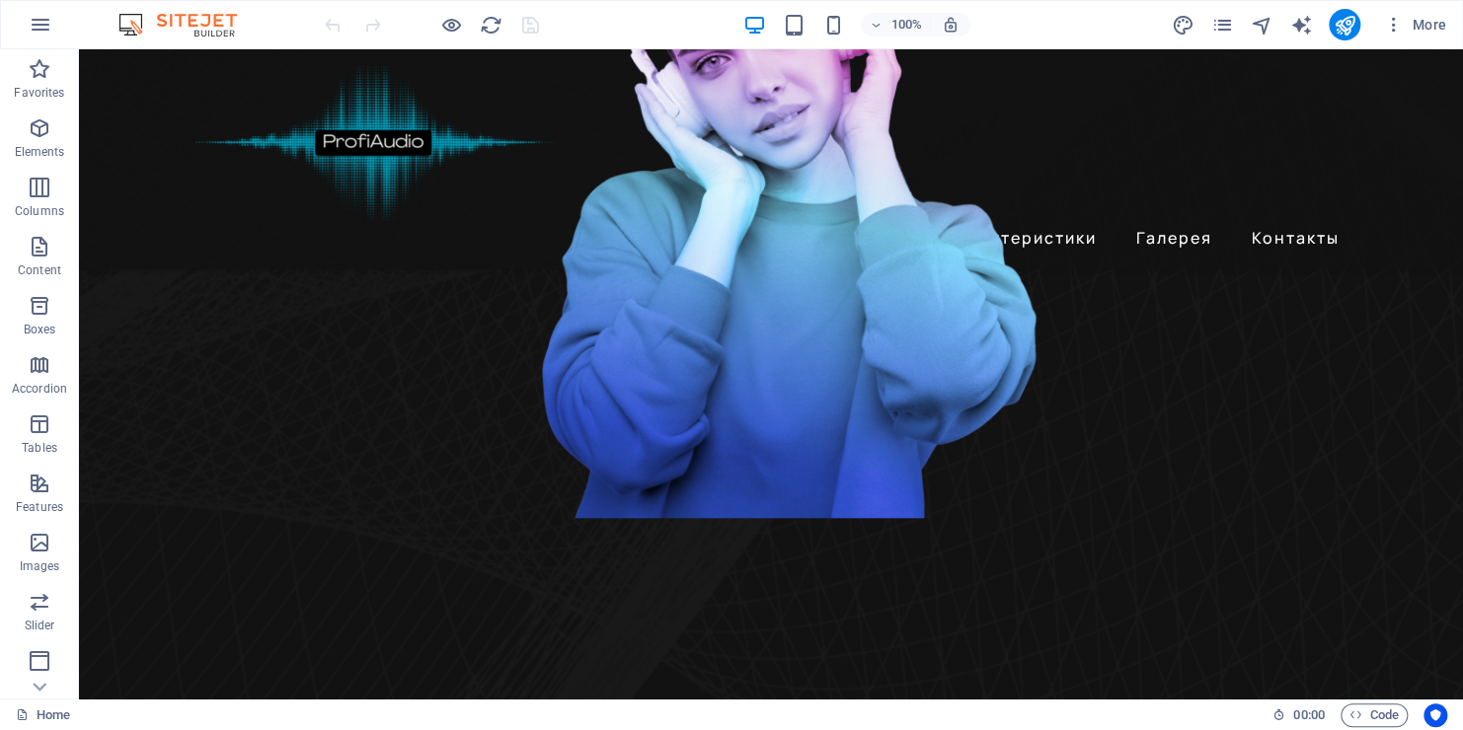
scroll to position [711, 0]
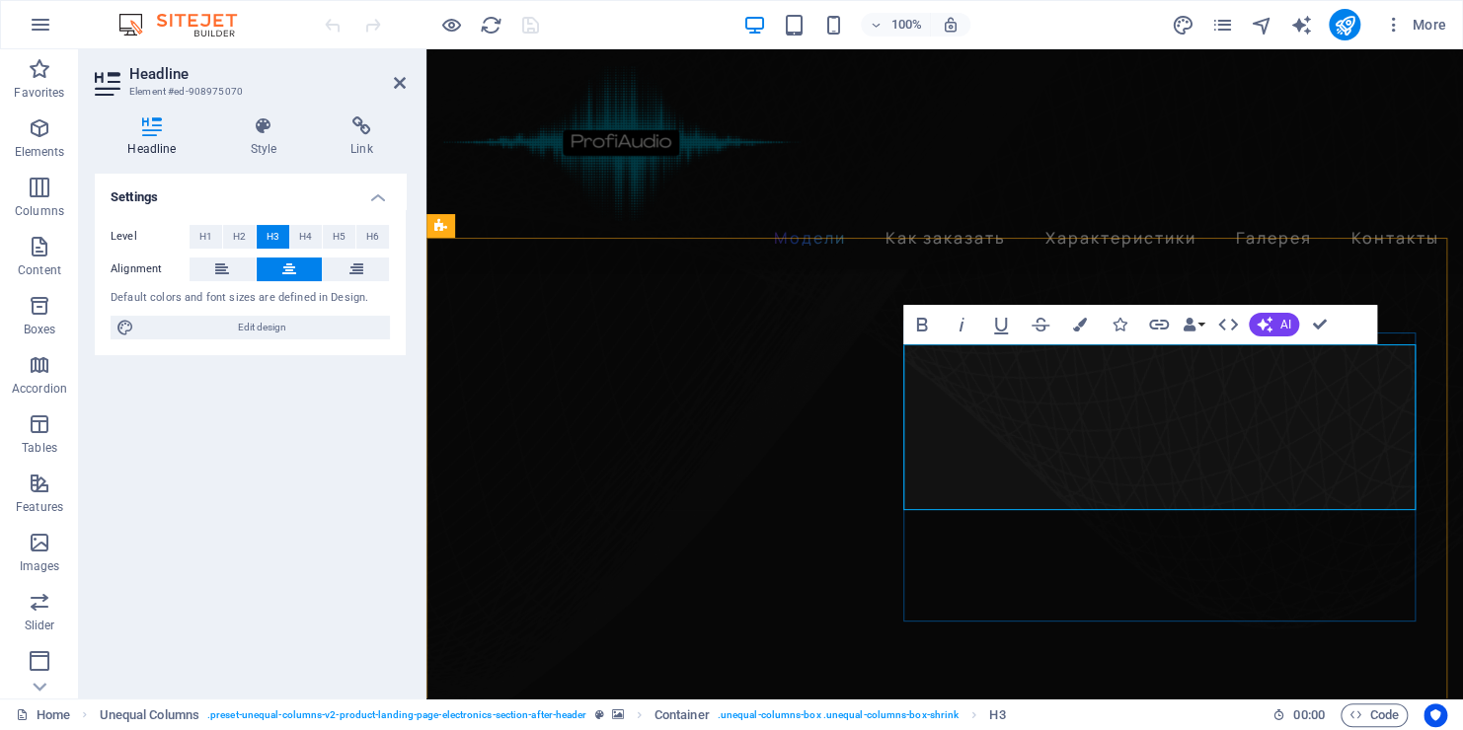
scroll to position [1029, 0]
click at [262, 121] on icon at bounding box center [263, 126] width 93 height 20
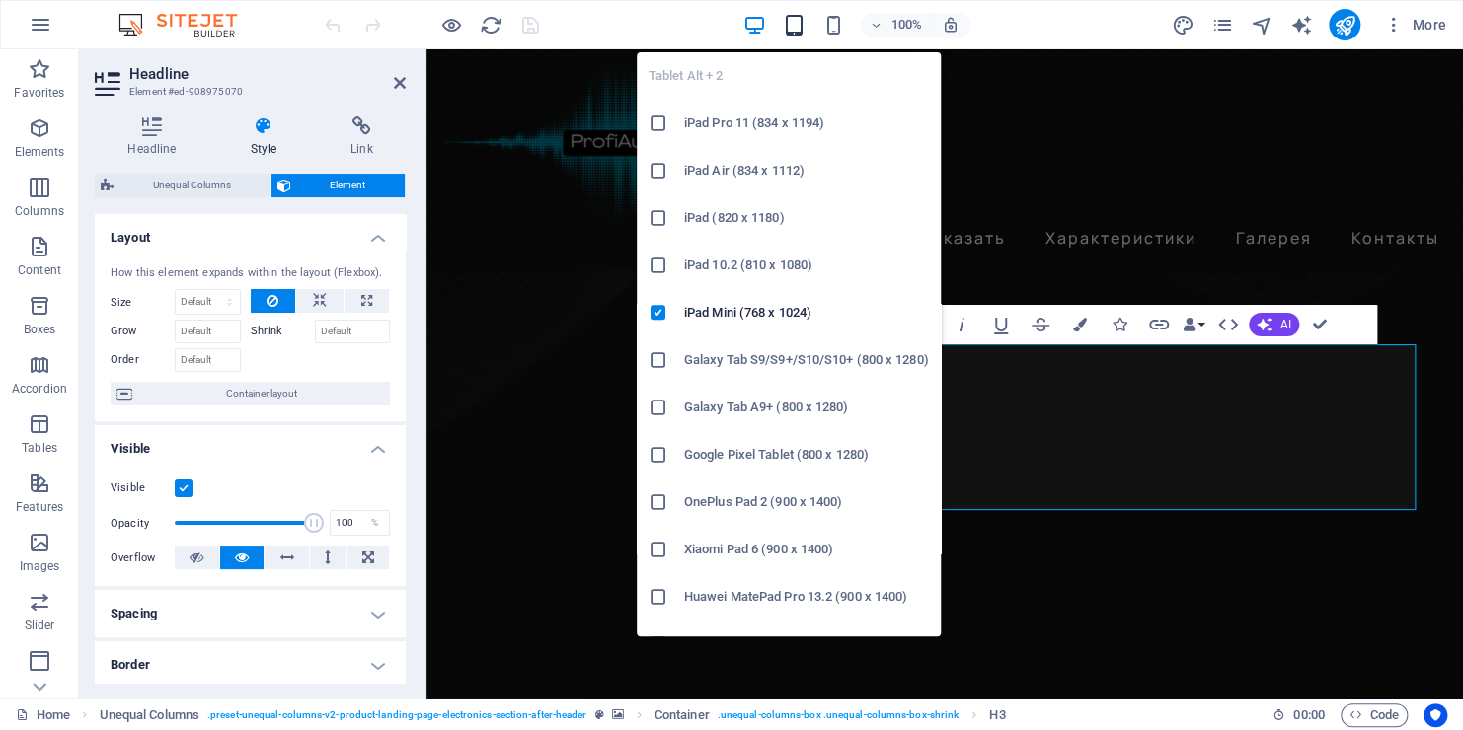
click at [801, 30] on icon "button" at bounding box center [793, 25] width 23 height 23
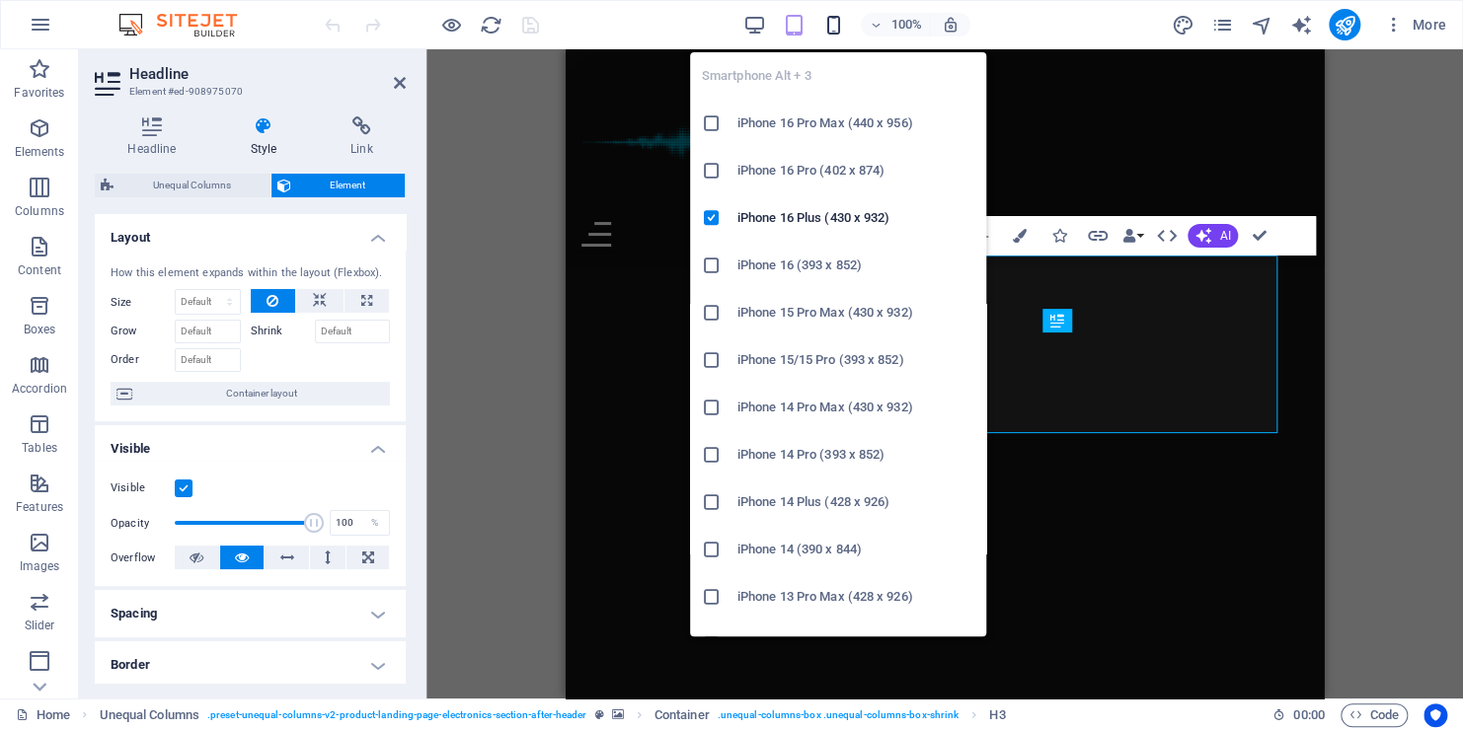
click at [838, 29] on icon "button" at bounding box center [832, 25] width 23 height 23
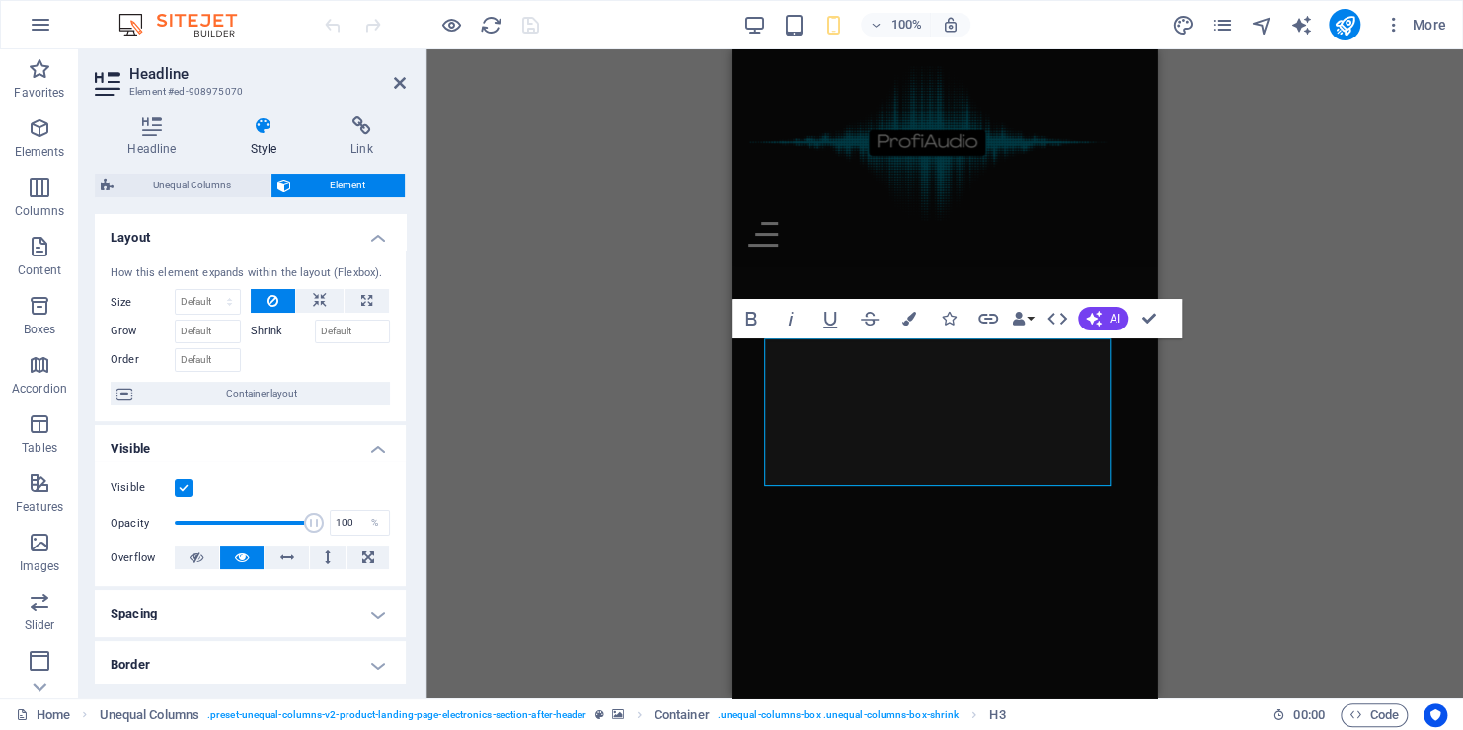
click at [424, 292] on div at bounding box center [423, 373] width 4 height 649
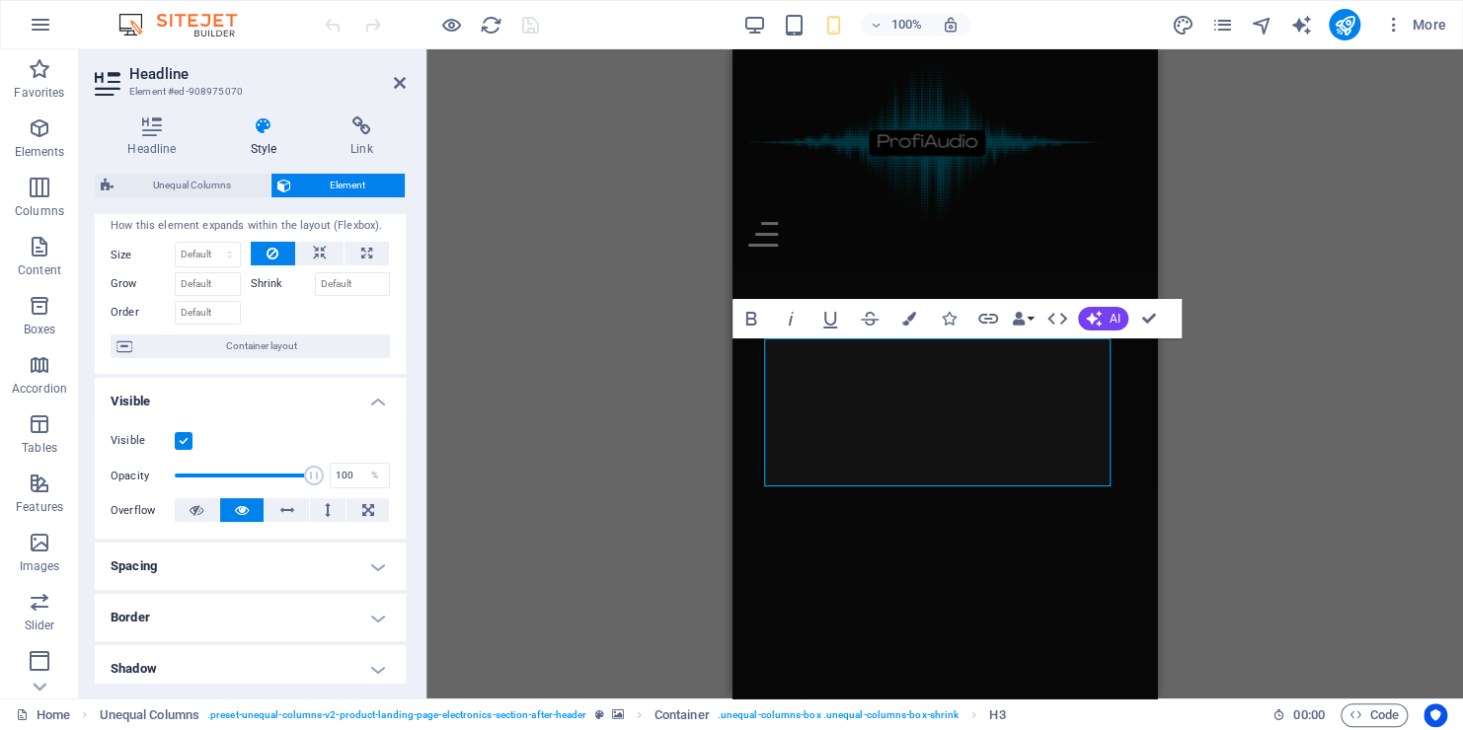
scroll to position [4, 0]
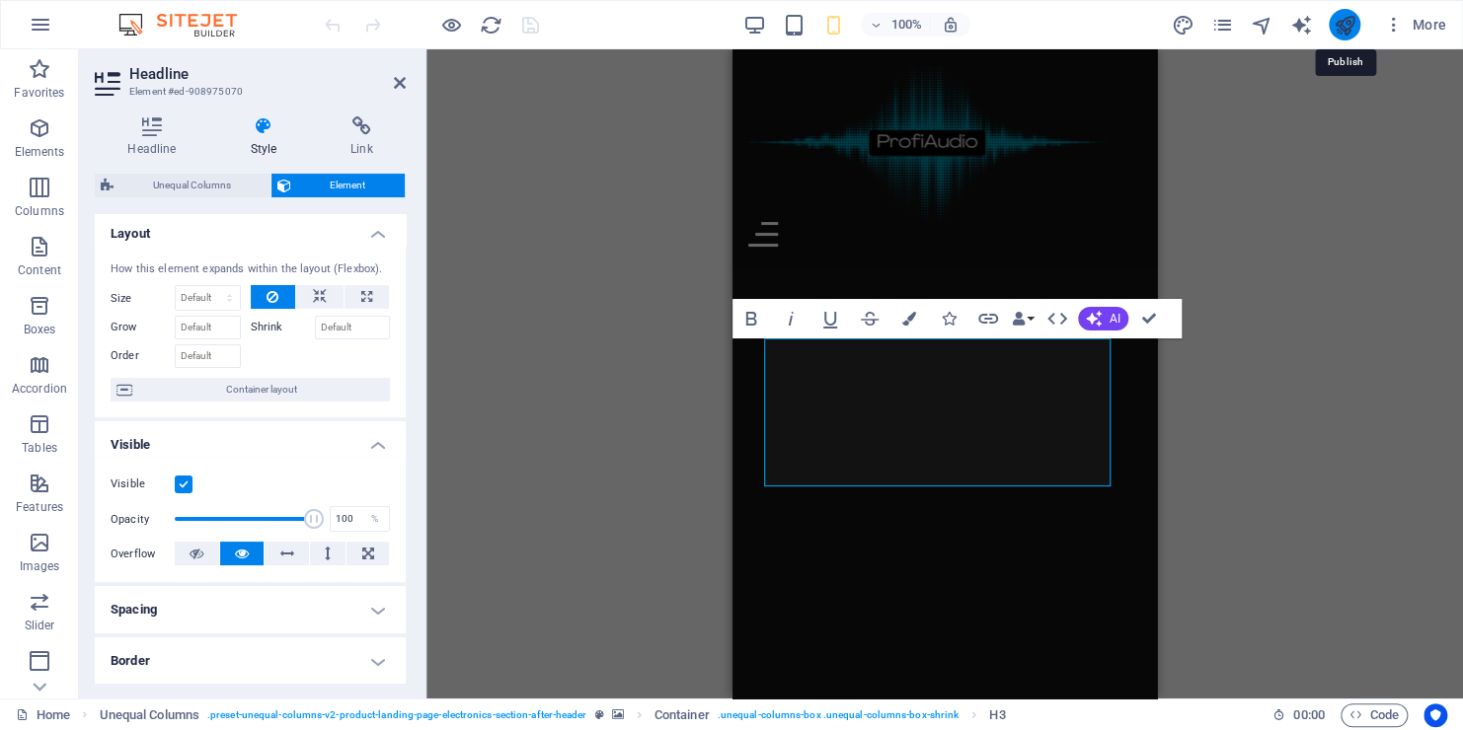
click at [1349, 24] on icon "publish" at bounding box center [1344, 25] width 23 height 23
